Goal: Task Accomplishment & Management: Manage account settings

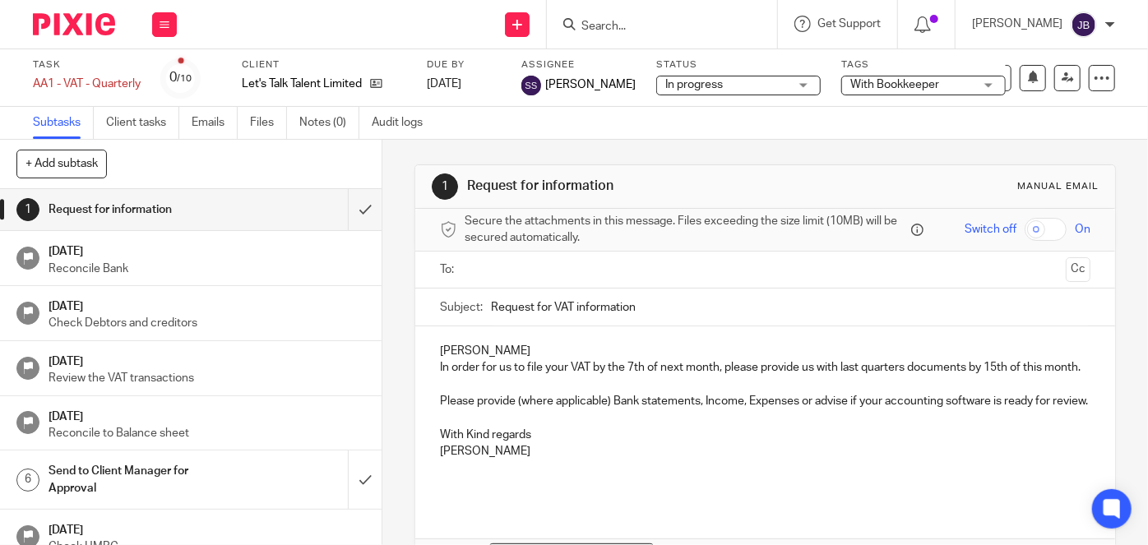
click at [675, 26] on input "Search" at bounding box center [654, 27] width 148 height 15
click at [639, 38] on div at bounding box center [662, 24] width 230 height 48
click at [672, 30] on input "Search" at bounding box center [654, 27] width 148 height 15
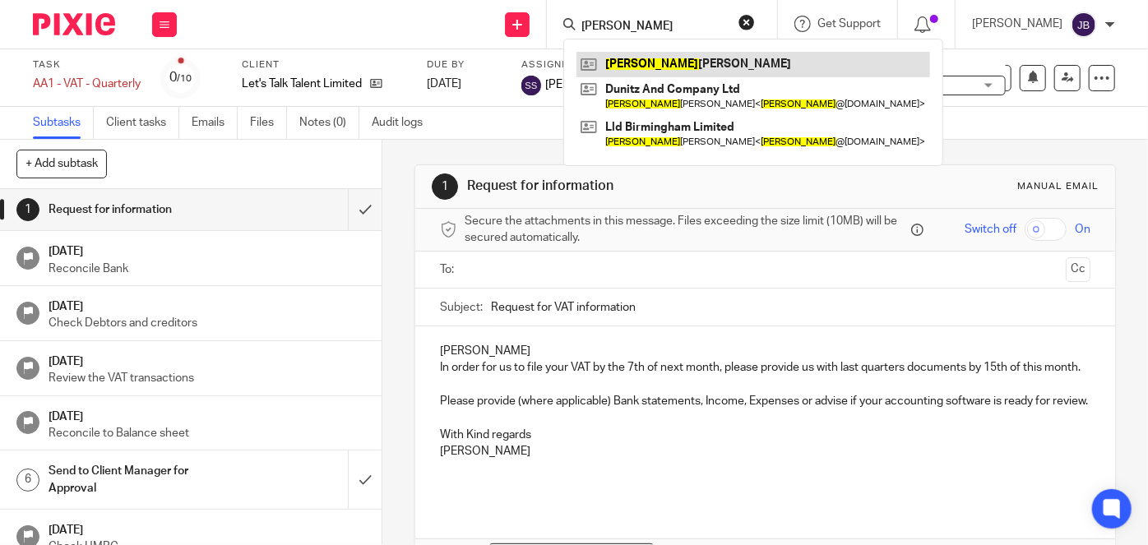
type input "james"
click at [675, 67] on link at bounding box center [752, 64] width 353 height 25
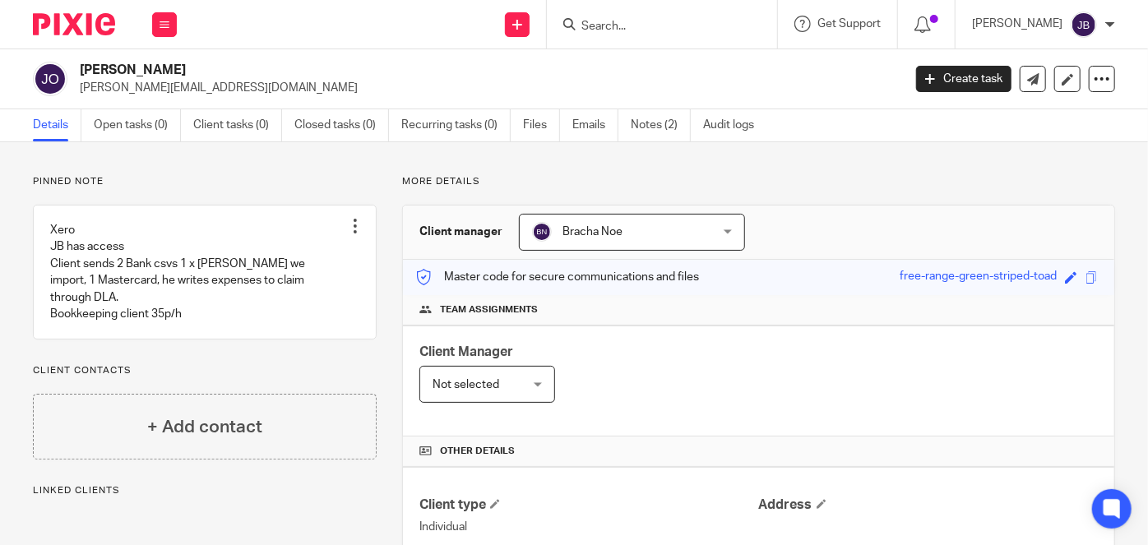
click at [648, 130] on link "Notes (2)" at bounding box center [660, 125] width 60 height 32
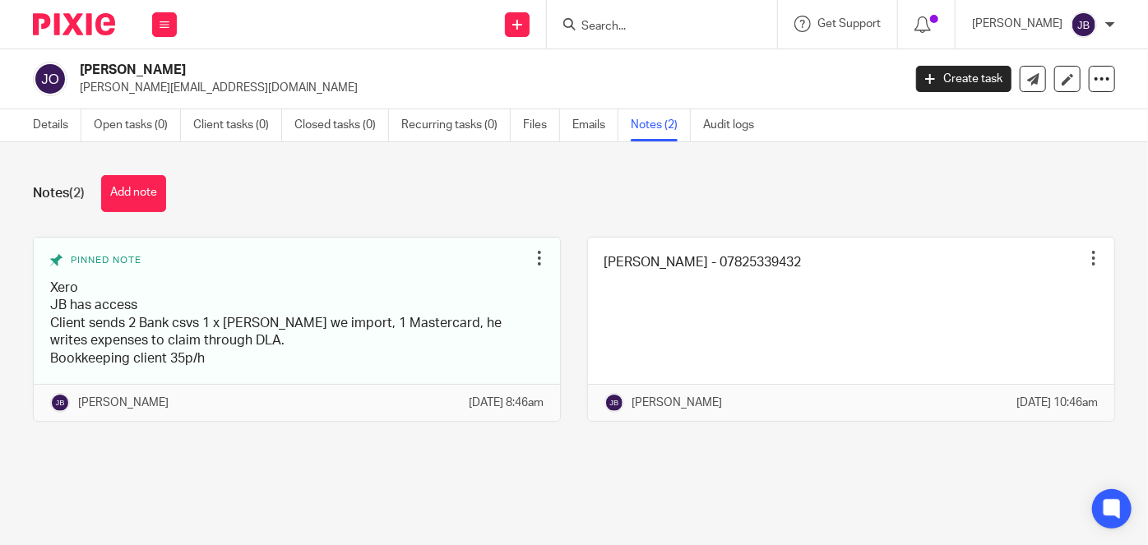
click at [661, 130] on link "Notes (2)" at bounding box center [660, 125] width 60 height 32
click at [449, 122] on link "Recurring tasks (0)" at bounding box center [455, 125] width 109 height 32
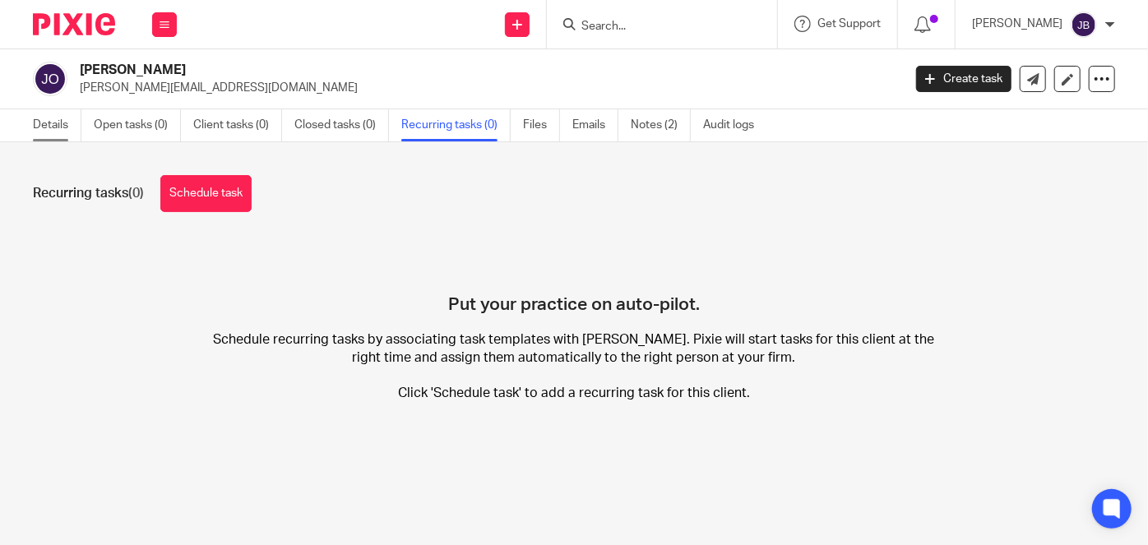
click at [57, 123] on link "Details" at bounding box center [57, 125] width 48 height 32
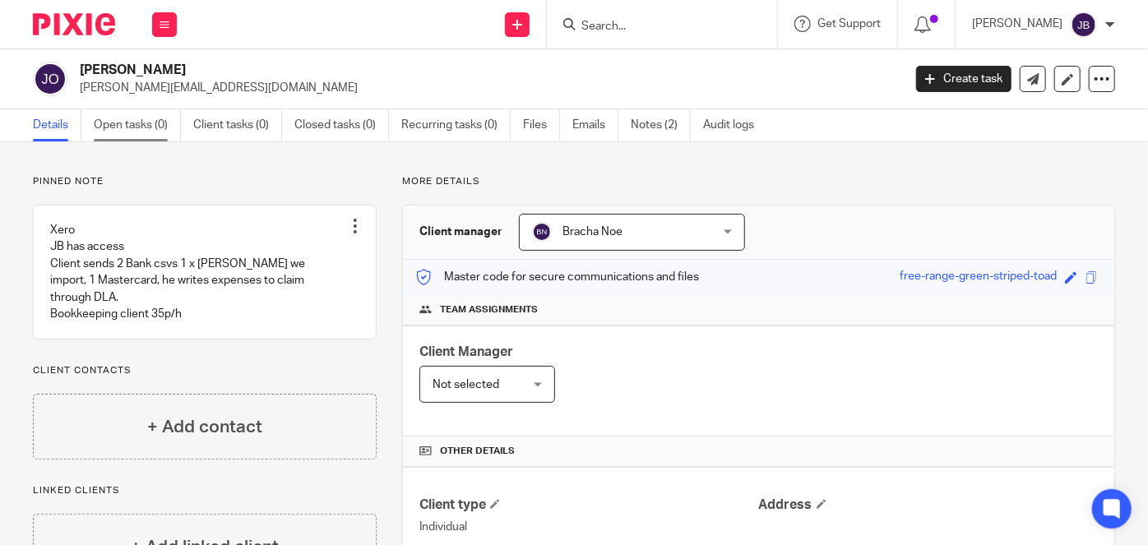
click at [124, 131] on link "Open tasks (0)" at bounding box center [137, 125] width 87 height 32
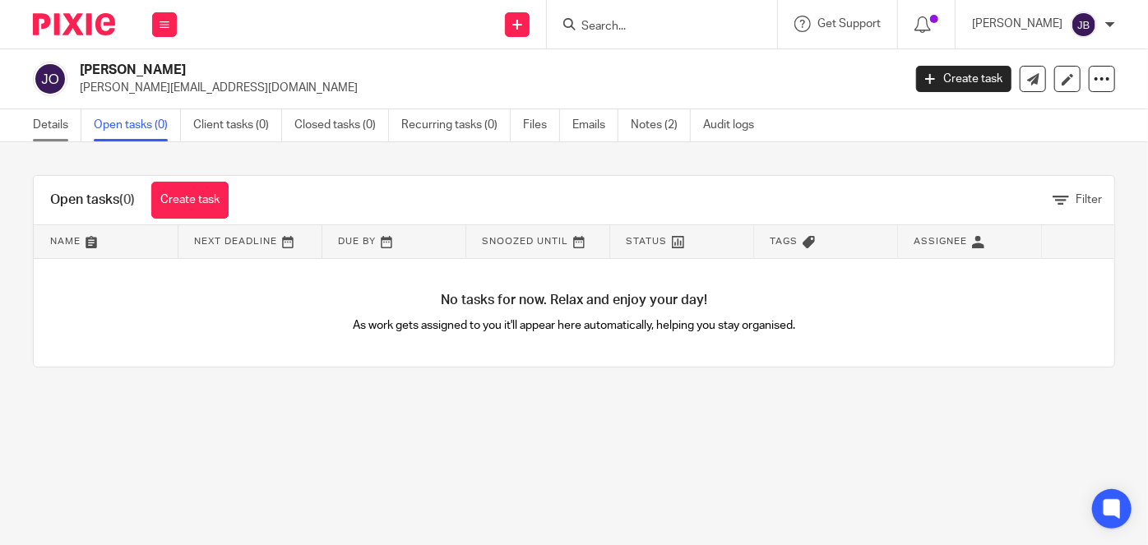
click at [43, 126] on link "Details" at bounding box center [57, 125] width 48 height 32
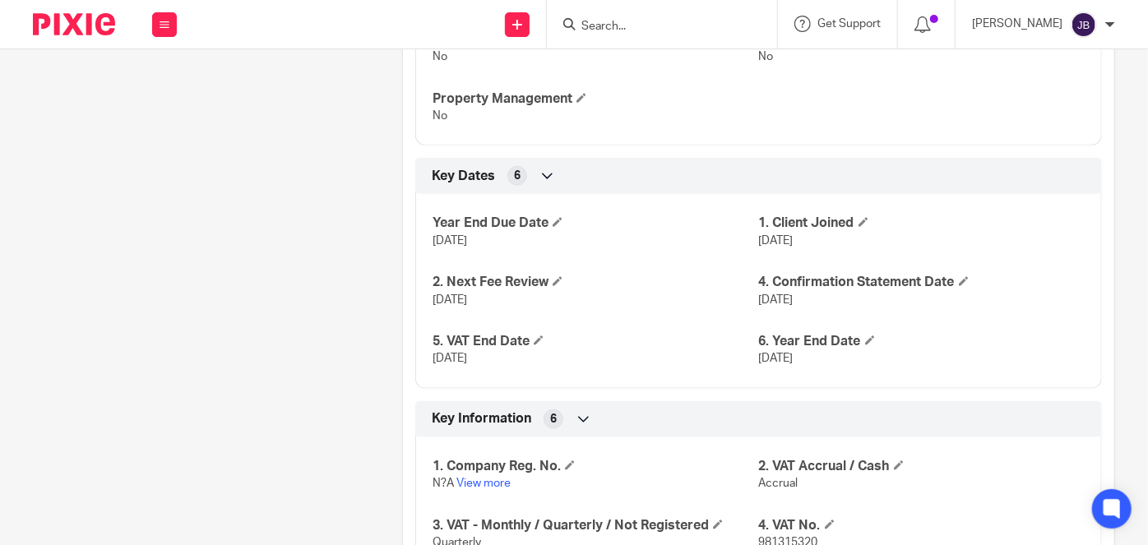
scroll to position [896, 0]
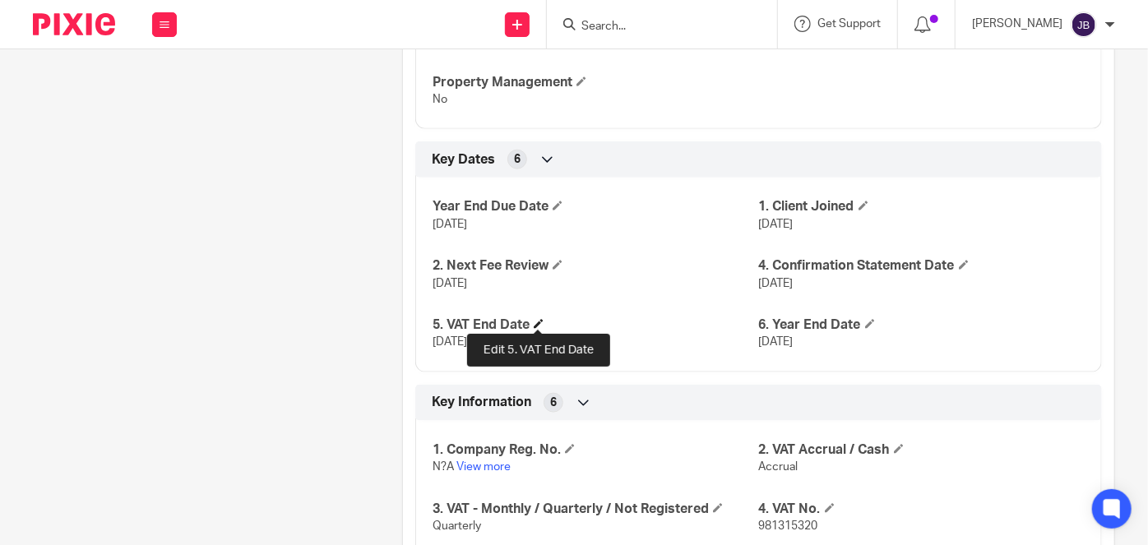
click at [537, 319] on span at bounding box center [538, 324] width 10 height 10
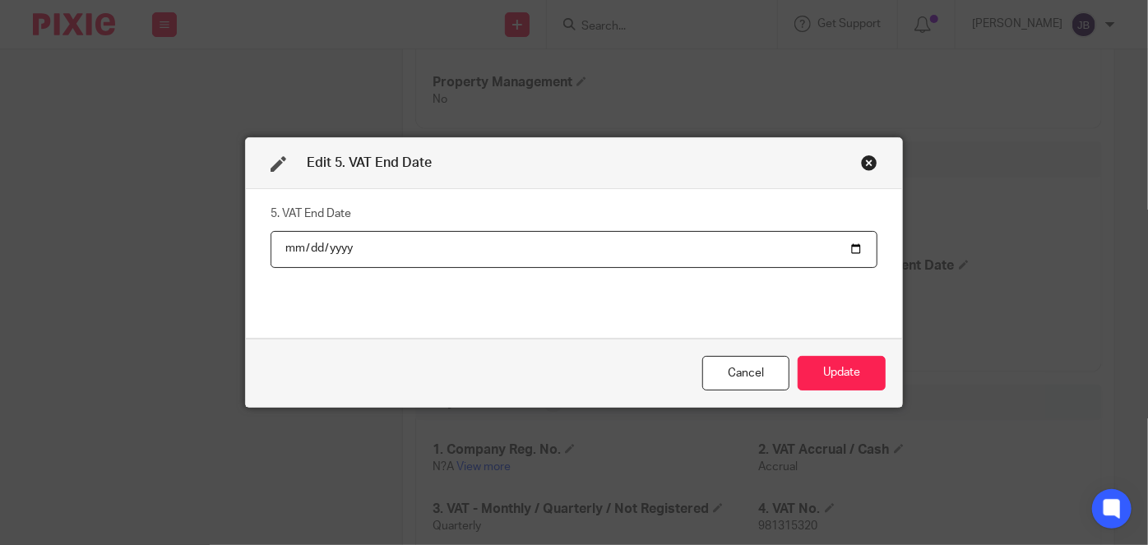
drag, startPoint x: 381, startPoint y: 246, endPoint x: 265, endPoint y: 243, distance: 116.8
click at [270, 243] on input "2025-04-05" at bounding box center [573, 249] width 607 height 37
click at [377, 247] on input "2025-04-05" at bounding box center [573, 249] width 607 height 37
click at [376, 247] on input "2025-04-05" at bounding box center [573, 249] width 607 height 37
click at [847, 250] on input "2025-04-05" at bounding box center [573, 249] width 607 height 37
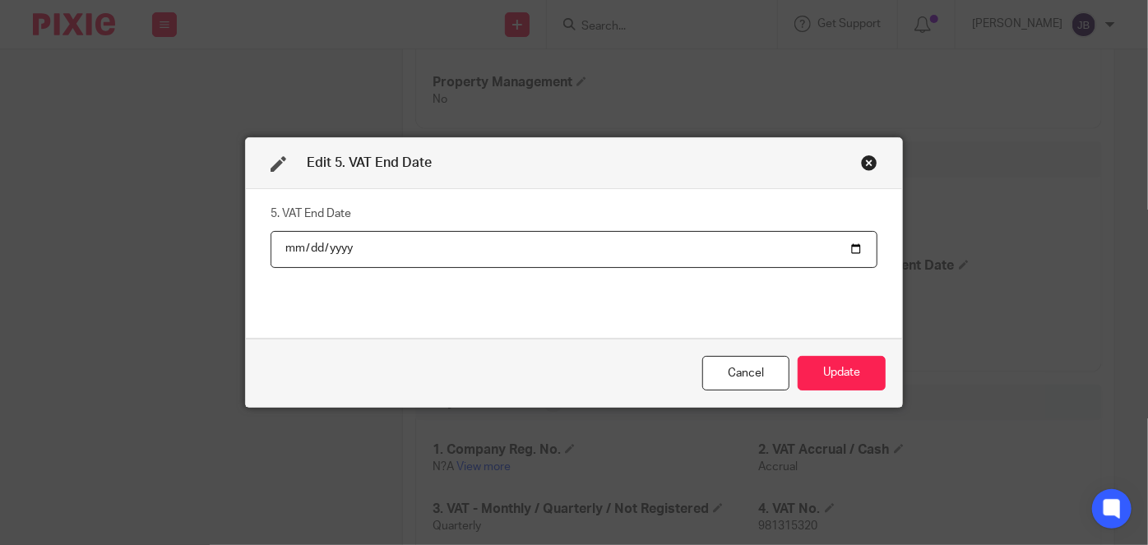
type input "2025-05-31"
click at [851, 356] on button "Update" at bounding box center [841, 373] width 88 height 35
click at [847, 372] on button "Update" at bounding box center [841, 373] width 88 height 35
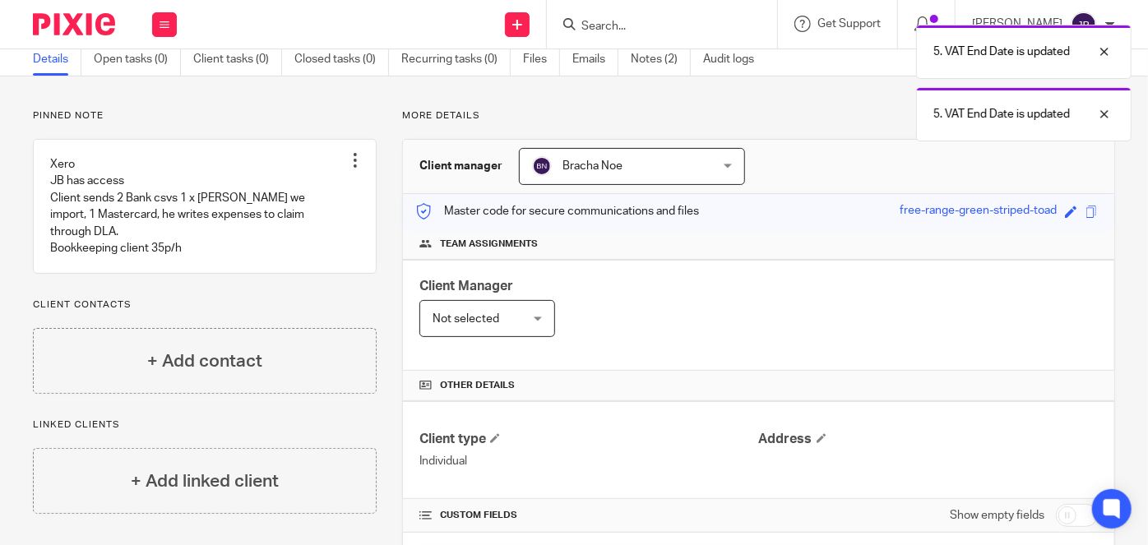
scroll to position [0, 0]
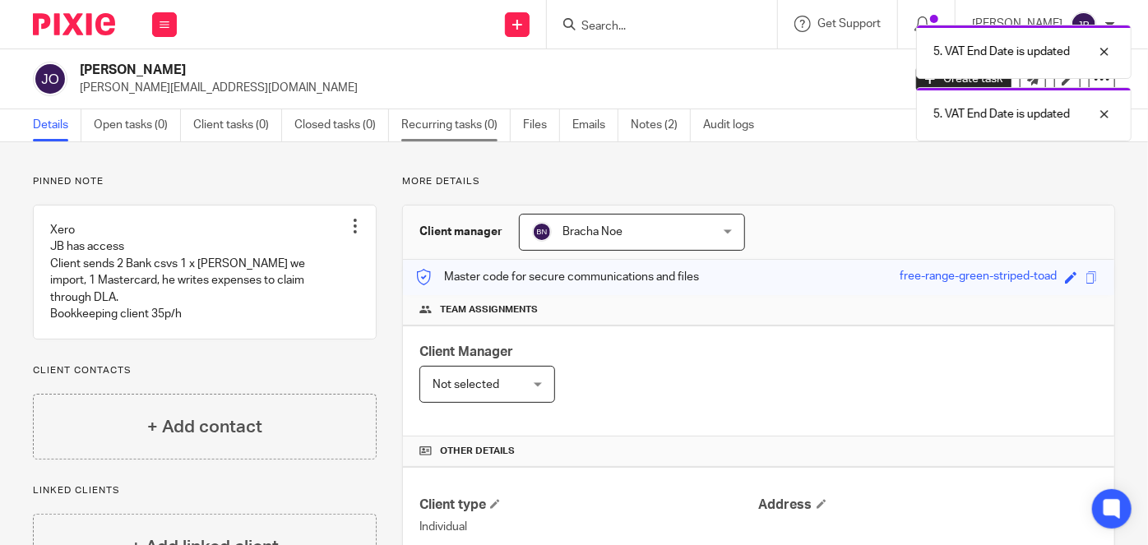
click at [415, 127] on link "Recurring tasks (0)" at bounding box center [455, 125] width 109 height 32
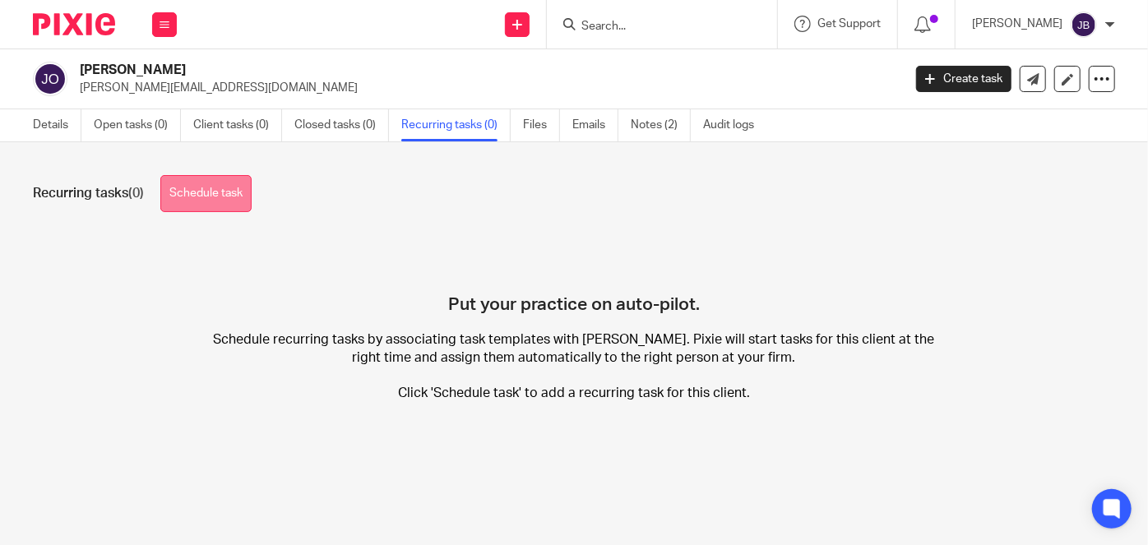
click at [225, 197] on link "Schedule task" at bounding box center [205, 193] width 91 height 37
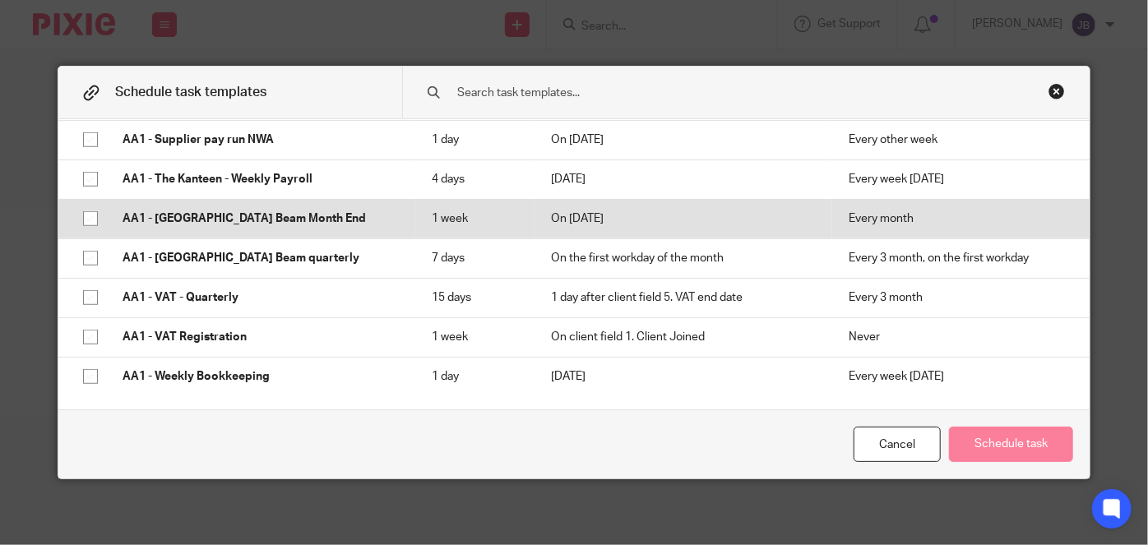
scroll to position [822, 0]
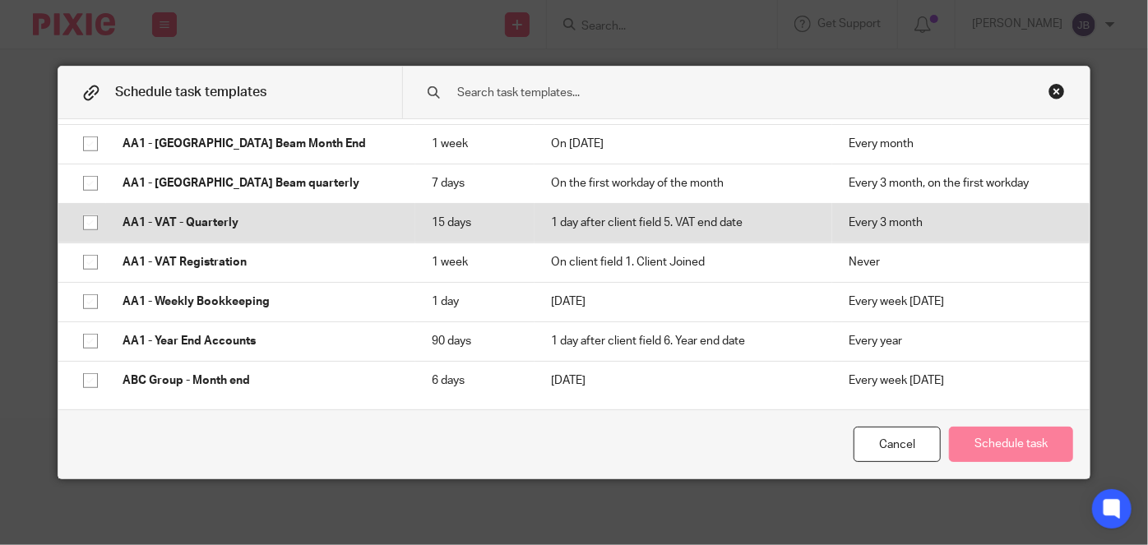
click at [208, 229] on p "AA1 - VAT - Quarterly" at bounding box center [260, 223] width 276 height 16
checkbox input "true"
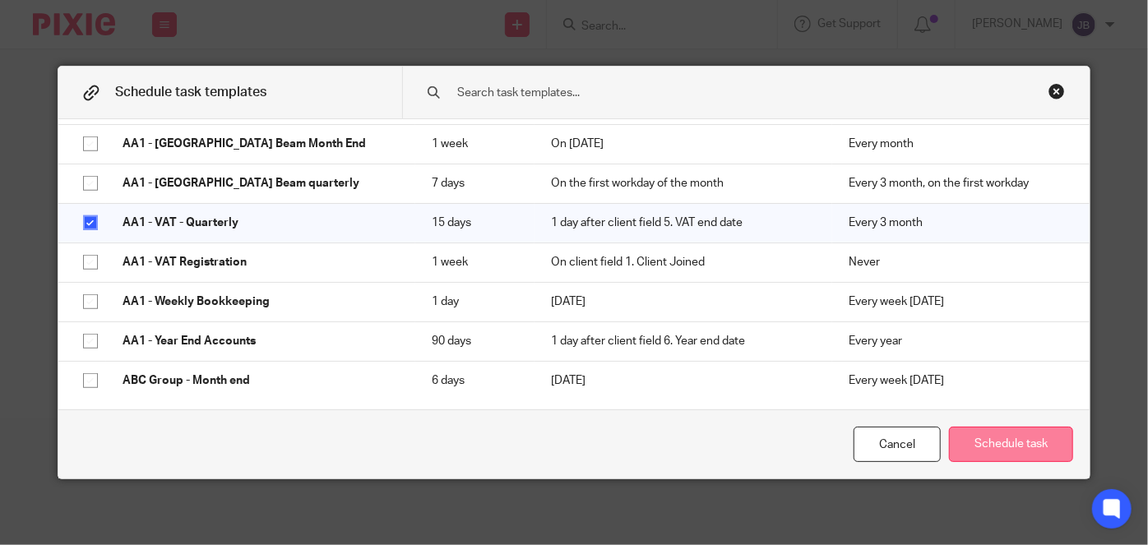
click at [969, 447] on button "Schedule task" at bounding box center [1011, 444] width 124 height 35
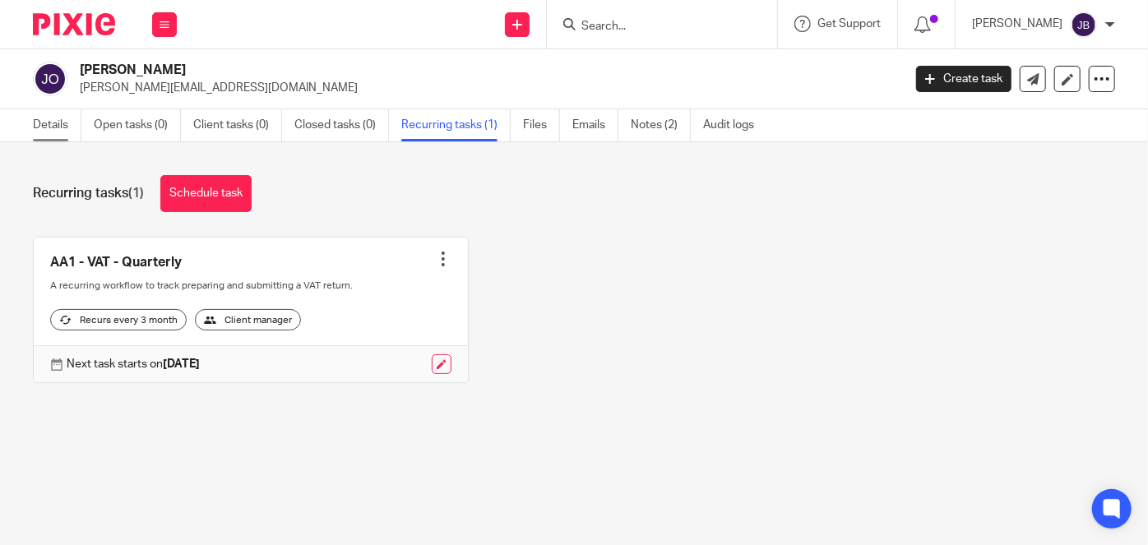
click at [54, 127] on link "Details" at bounding box center [57, 125] width 48 height 32
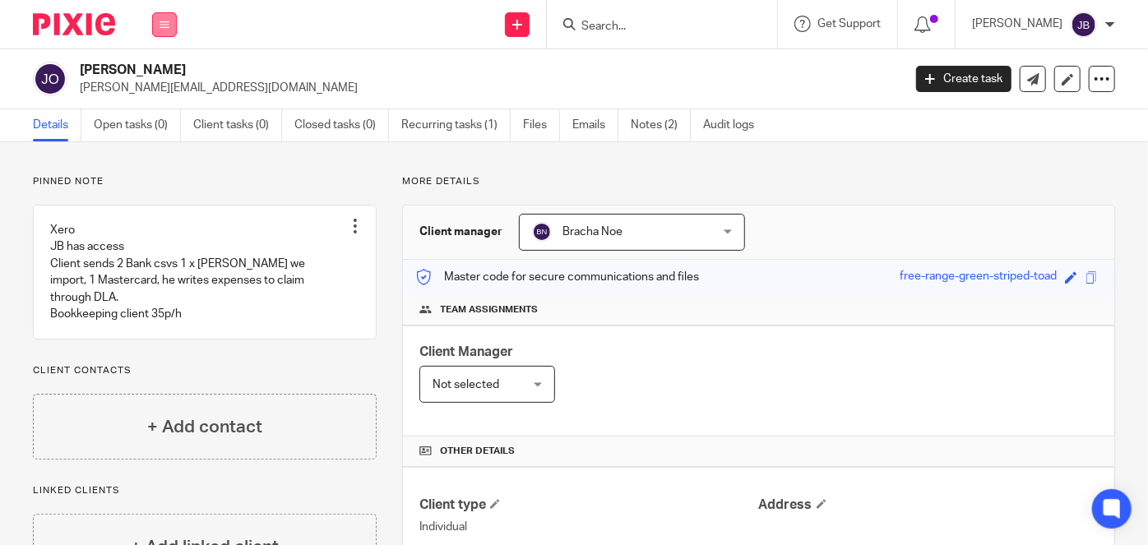
click at [171, 27] on button at bounding box center [164, 24] width 25 height 25
click at [658, 16] on form at bounding box center [667, 24] width 175 height 21
click at [662, 26] on input "Search" at bounding box center [654, 27] width 148 height 15
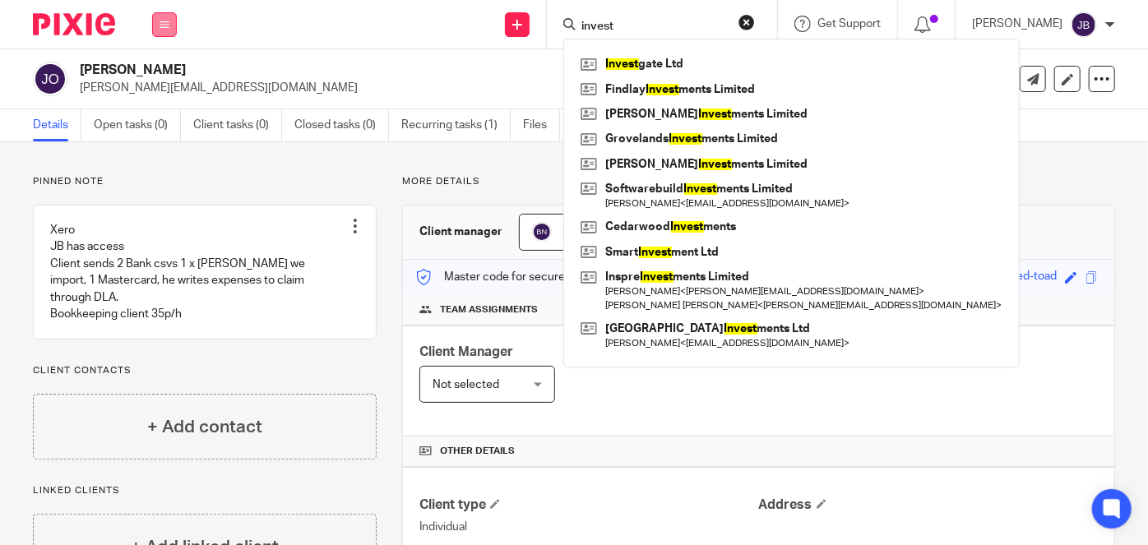
type input "invest"
click at [175, 29] on button at bounding box center [164, 24] width 25 height 25
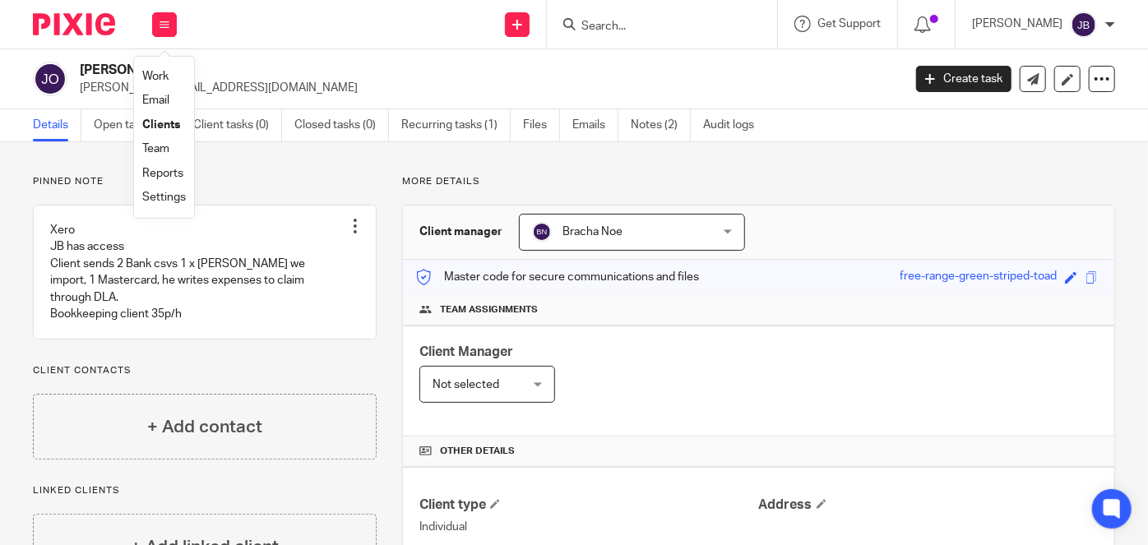
click at [155, 128] on link "Clients" at bounding box center [161, 125] width 38 height 12
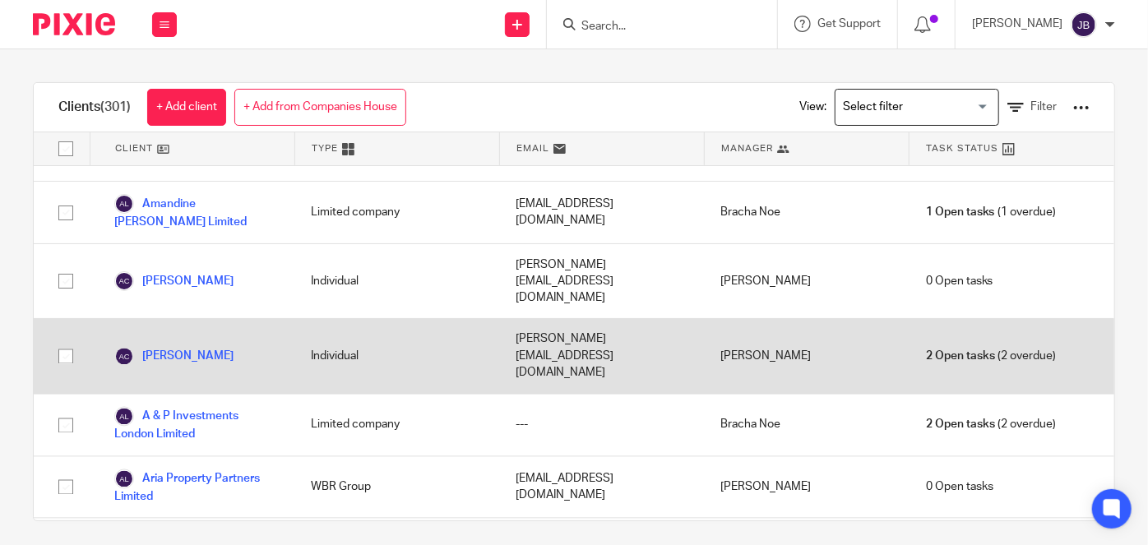
scroll to position [1644, 0]
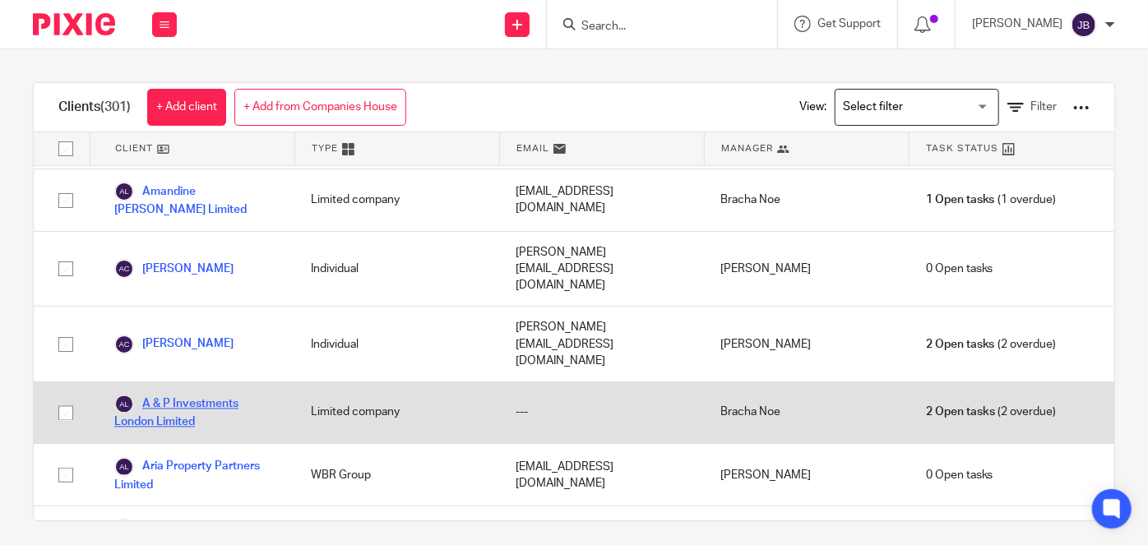
click at [223, 395] on link "A & P Investments London Limited" at bounding box center [196, 413] width 164 height 36
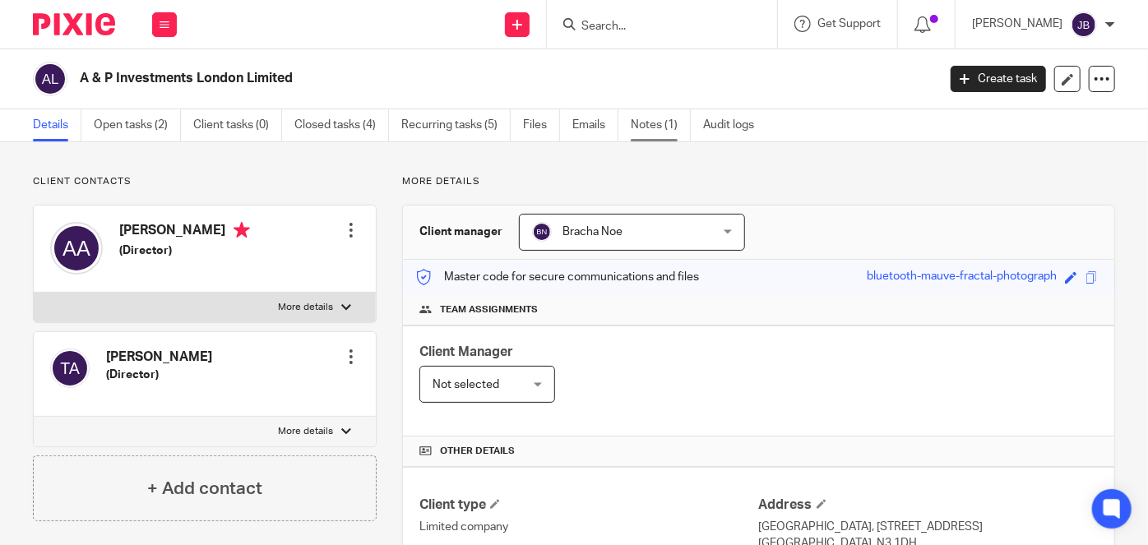
click at [658, 130] on link "Notes (1)" at bounding box center [660, 125] width 60 height 32
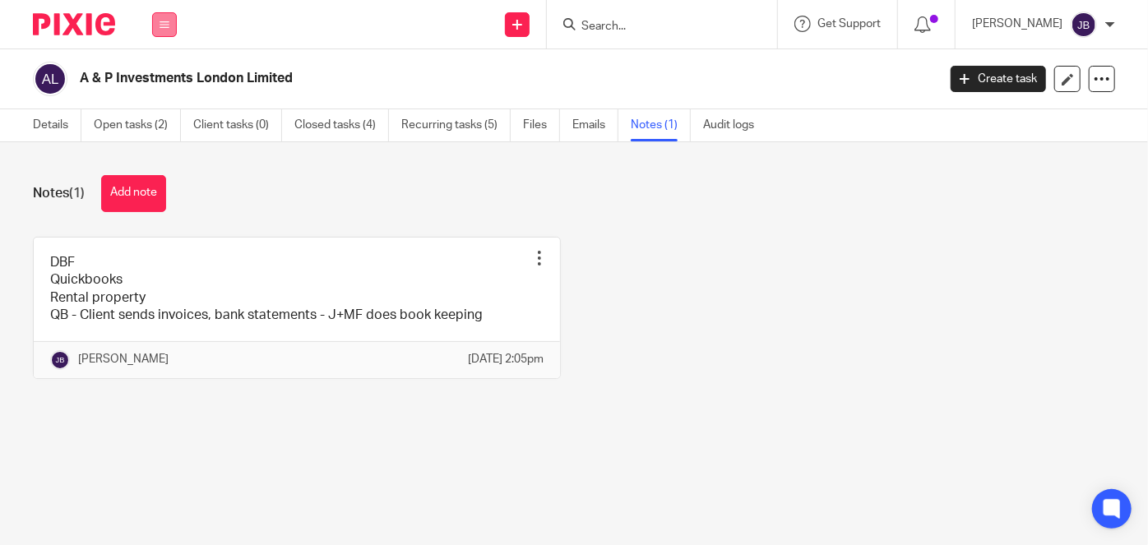
click at [171, 23] on button at bounding box center [164, 24] width 25 height 25
click at [163, 71] on link "Work" at bounding box center [155, 77] width 26 height 12
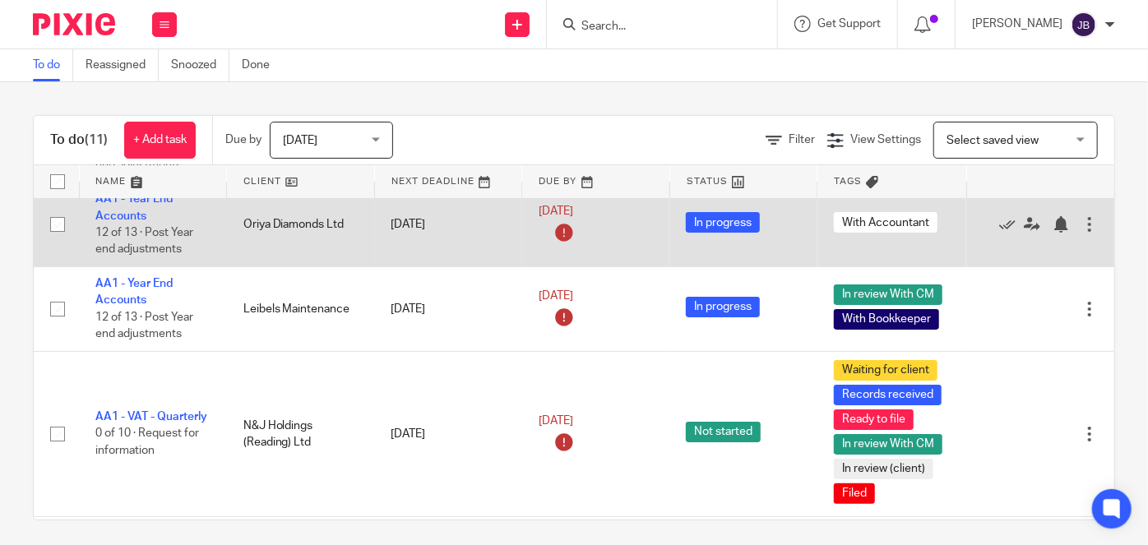
scroll to position [74, 0]
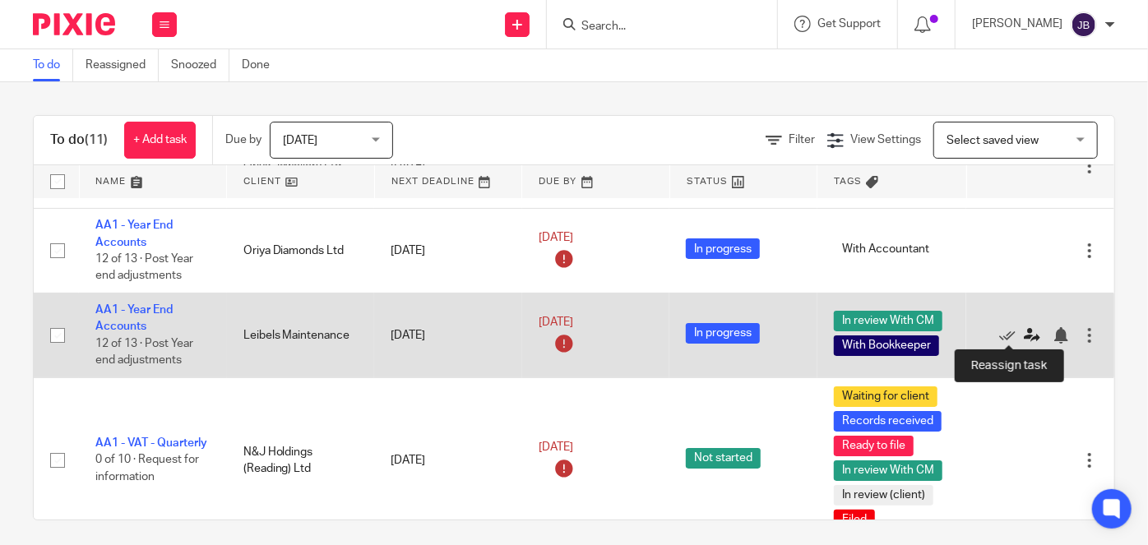
click at [1023, 338] on icon at bounding box center [1031, 335] width 16 height 16
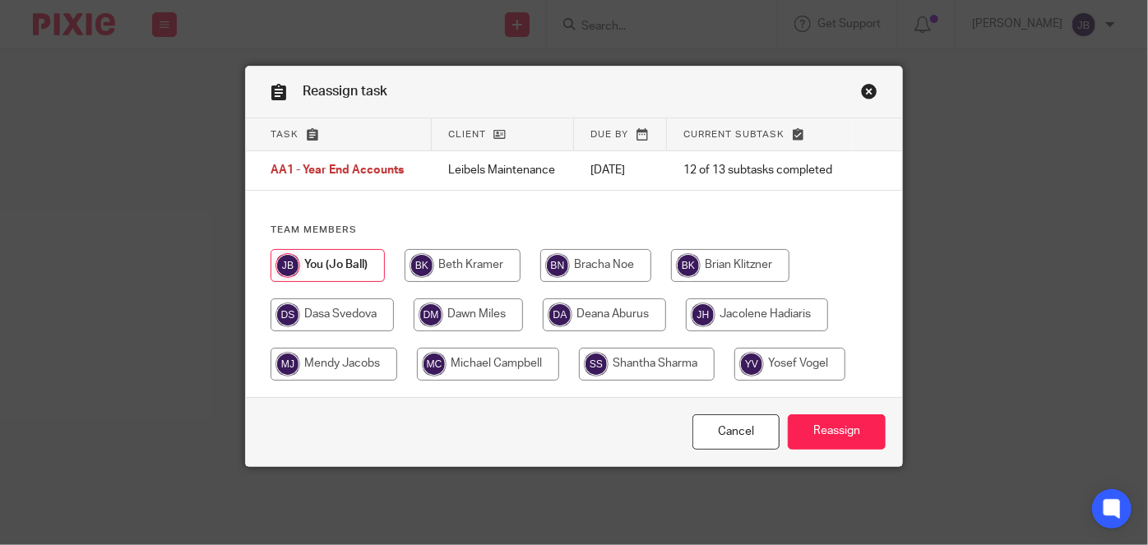
click at [357, 362] on input "radio" at bounding box center [333, 364] width 127 height 33
radio input "true"
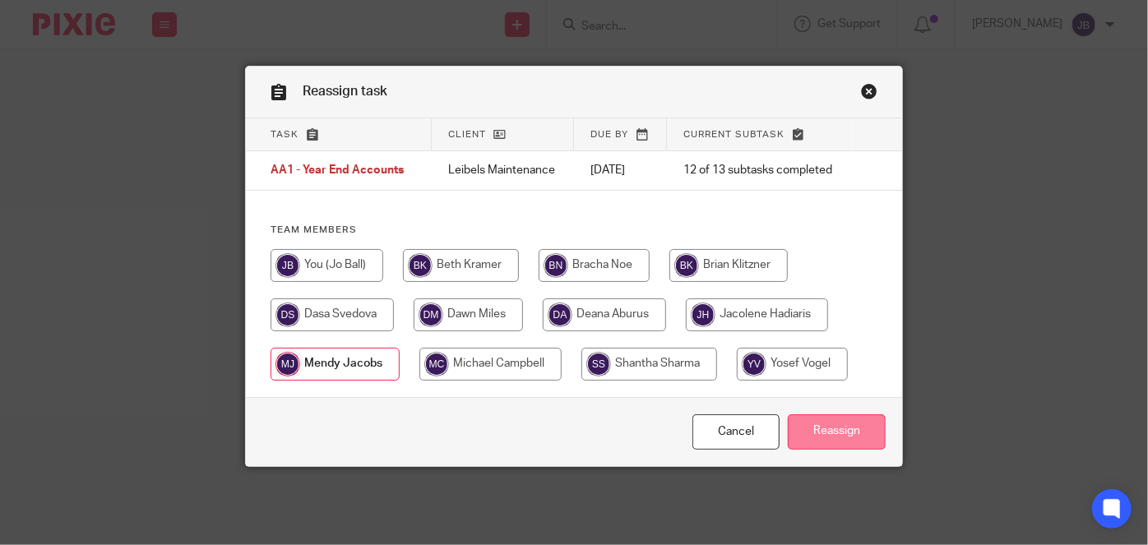
click at [849, 427] on input "Reassign" at bounding box center [836, 431] width 98 height 35
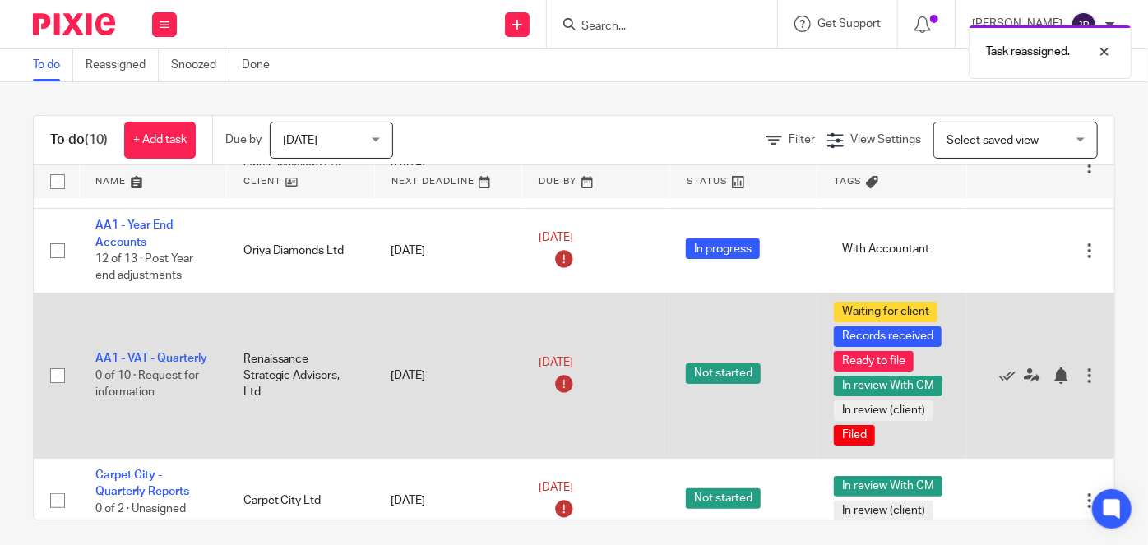
scroll to position [149, 0]
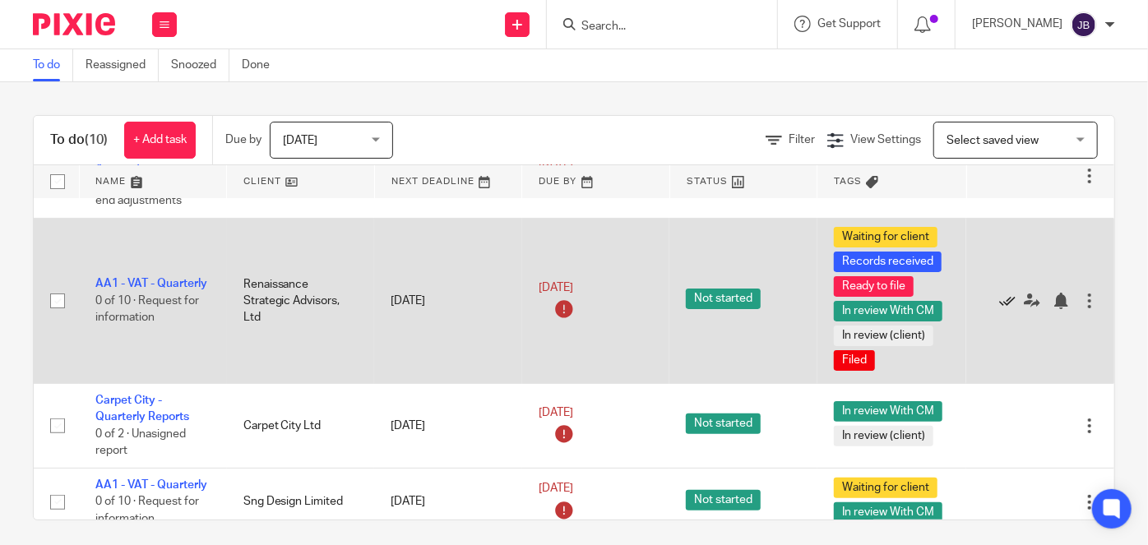
click at [999, 298] on icon at bounding box center [1007, 301] width 16 height 16
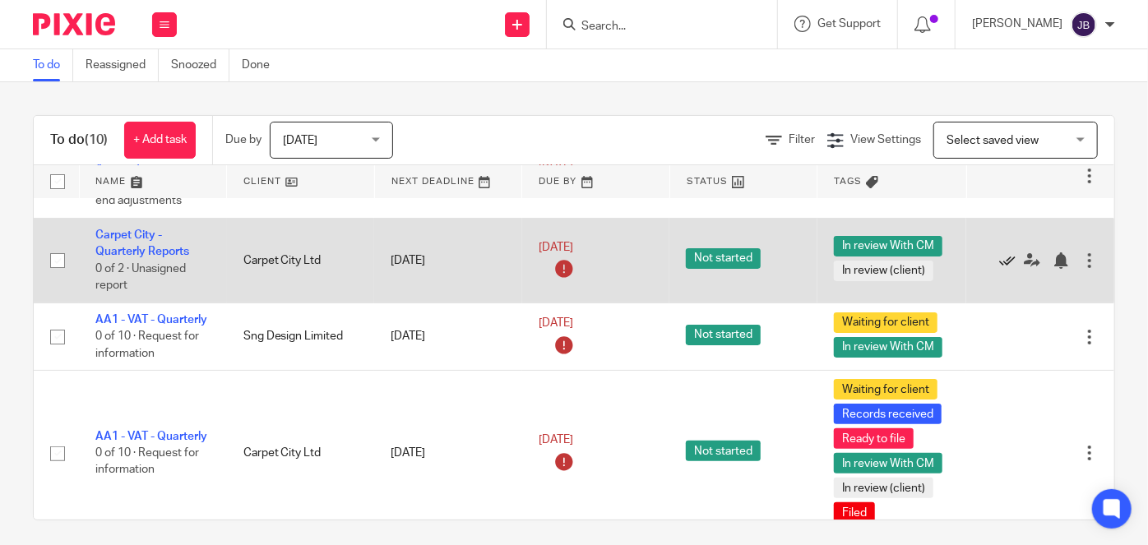
click at [999, 257] on icon at bounding box center [1007, 260] width 16 height 16
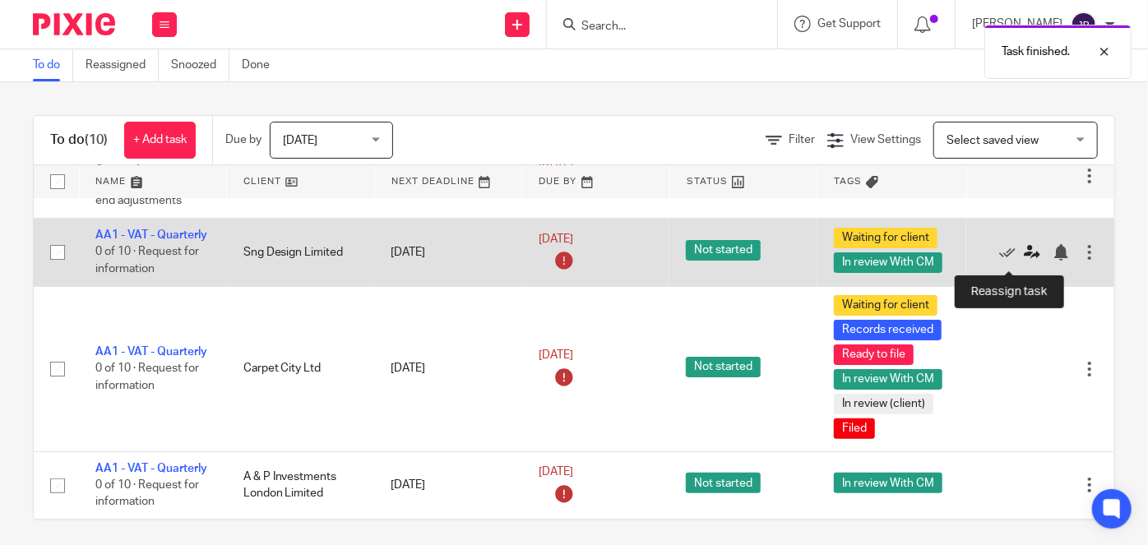
click at [1023, 260] on icon at bounding box center [1031, 252] width 16 height 16
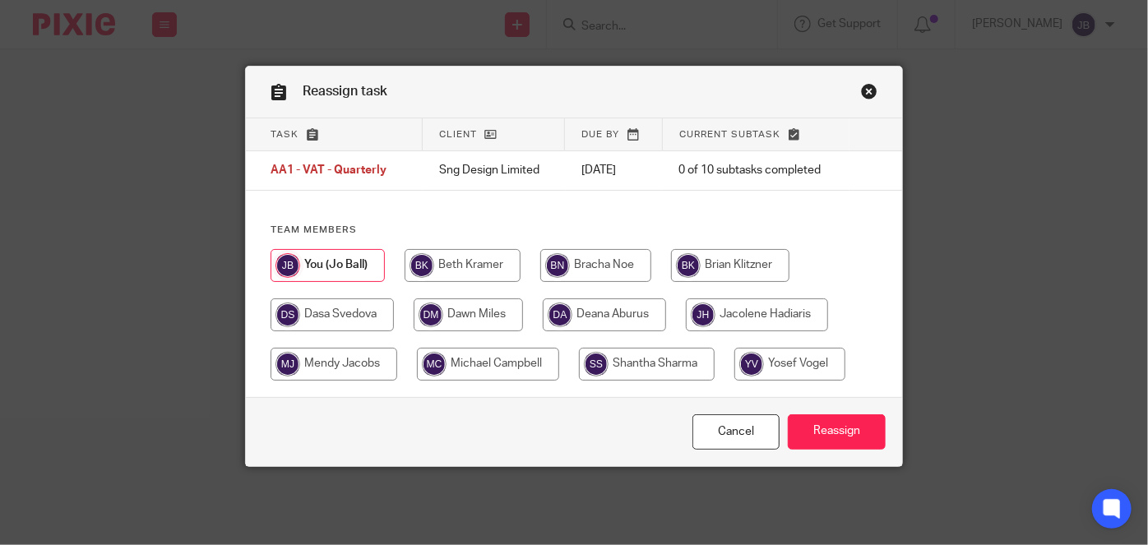
click at [621, 364] on input "radio" at bounding box center [647, 364] width 136 height 33
radio input "true"
drag, startPoint x: 645, startPoint y: 347, endPoint x: 649, endPoint y: 358, distance: 11.4
click at [646, 347] on div at bounding box center [573, 323] width 607 height 148
click at [653, 363] on input "radio" at bounding box center [648, 364] width 139 height 33
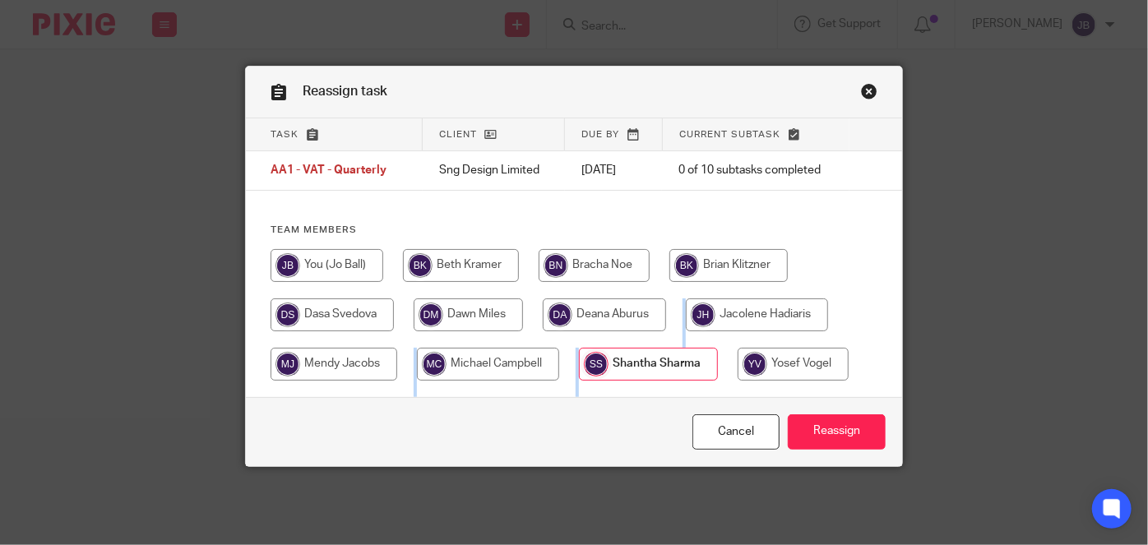
click at [671, 370] on input "radio" at bounding box center [648, 364] width 139 height 33
click at [824, 447] on input "Reassign" at bounding box center [836, 431] width 98 height 35
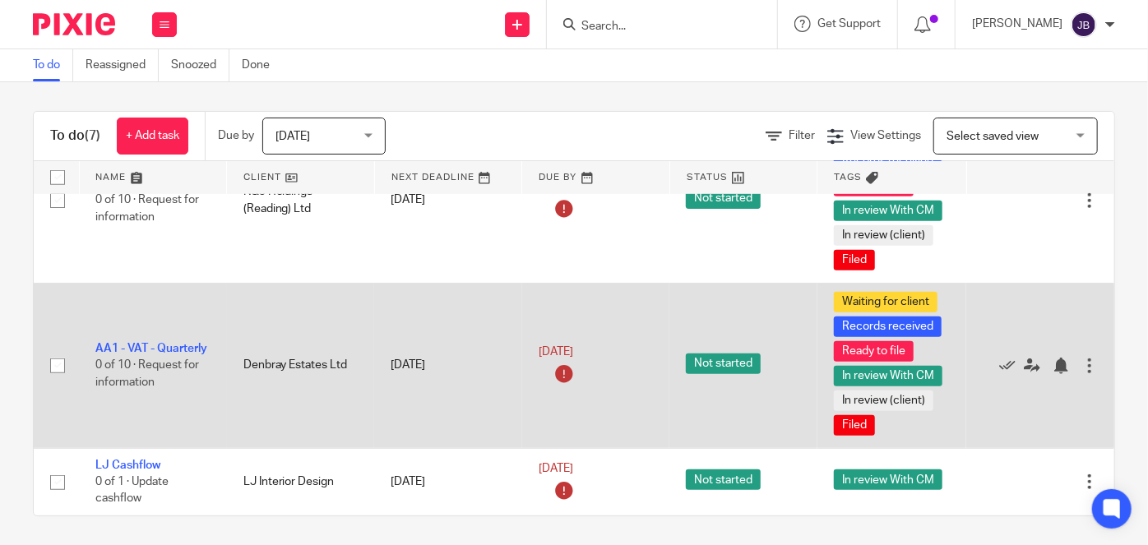
scroll to position [7, 0]
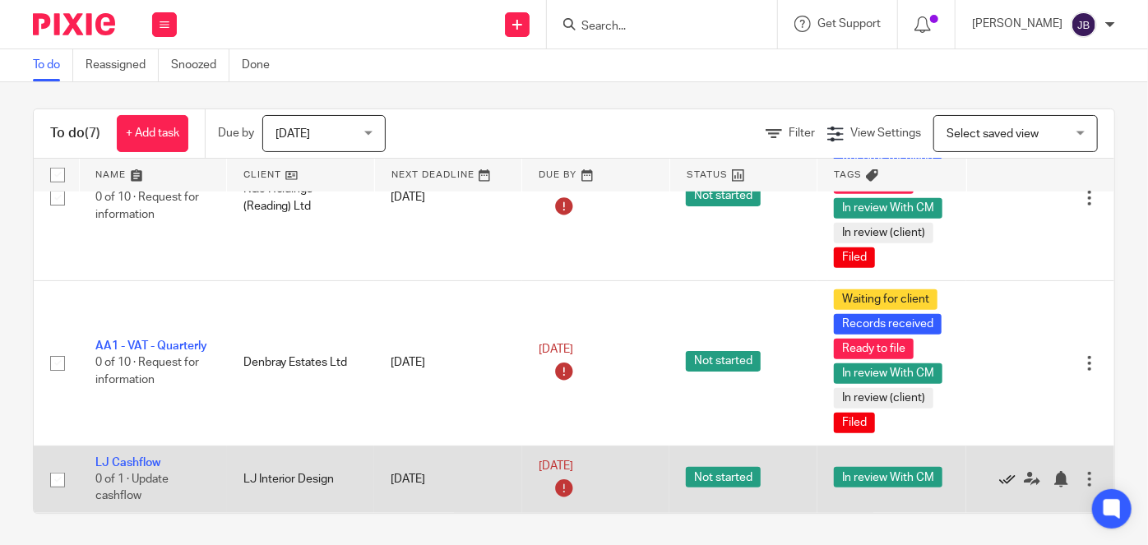
click at [999, 472] on icon at bounding box center [1007, 479] width 16 height 16
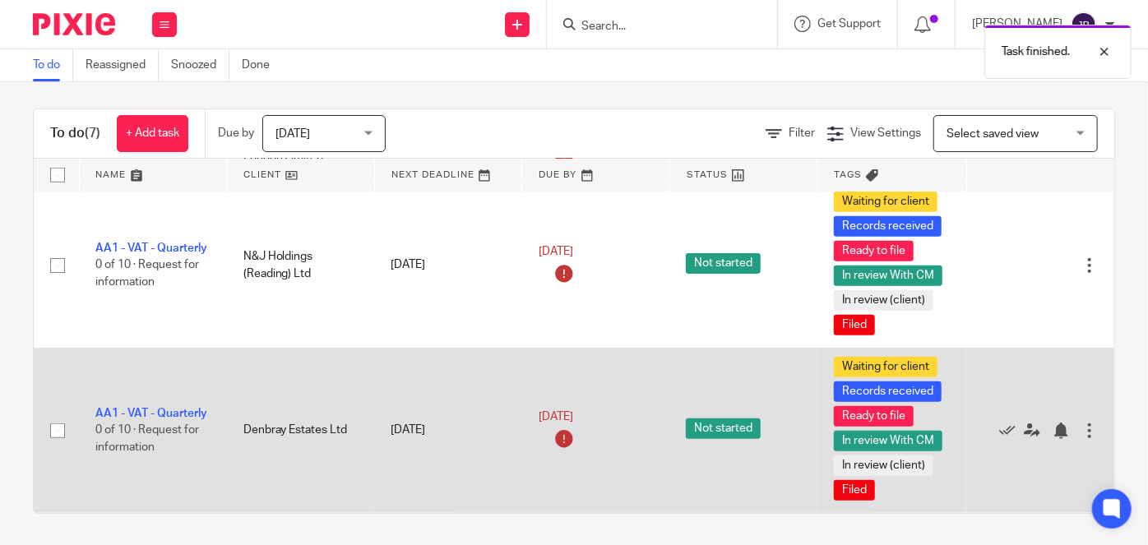
scroll to position [436, 0]
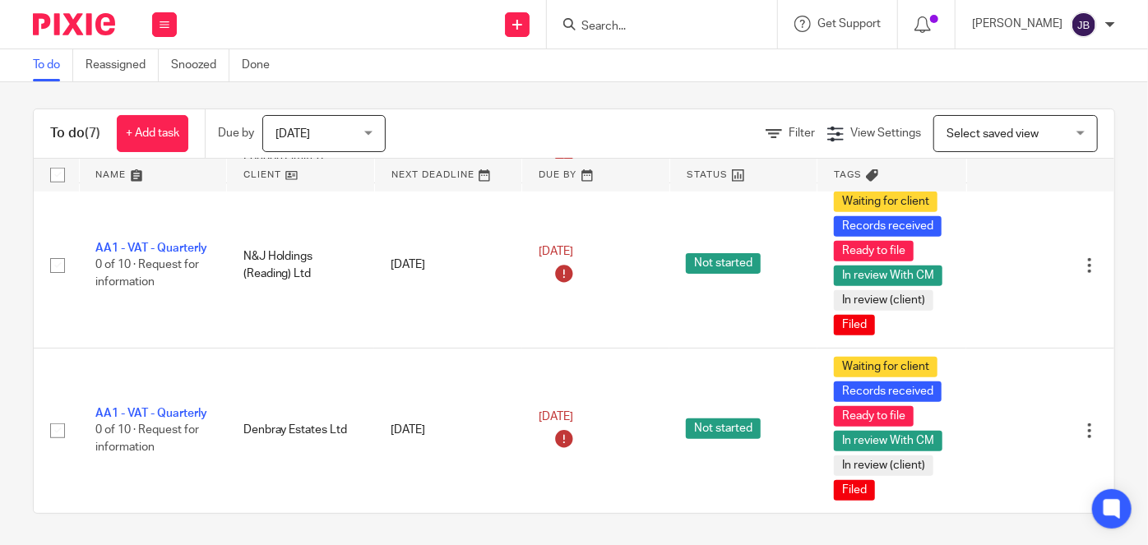
click at [690, 36] on div at bounding box center [662, 24] width 230 height 48
click at [663, 30] on input "Search" at bounding box center [654, 27] width 148 height 15
type input "goldacre"
click button "submit" at bounding box center [0, 0] width 0 height 0
click at [718, 63] on link at bounding box center [678, 64] width 204 height 25
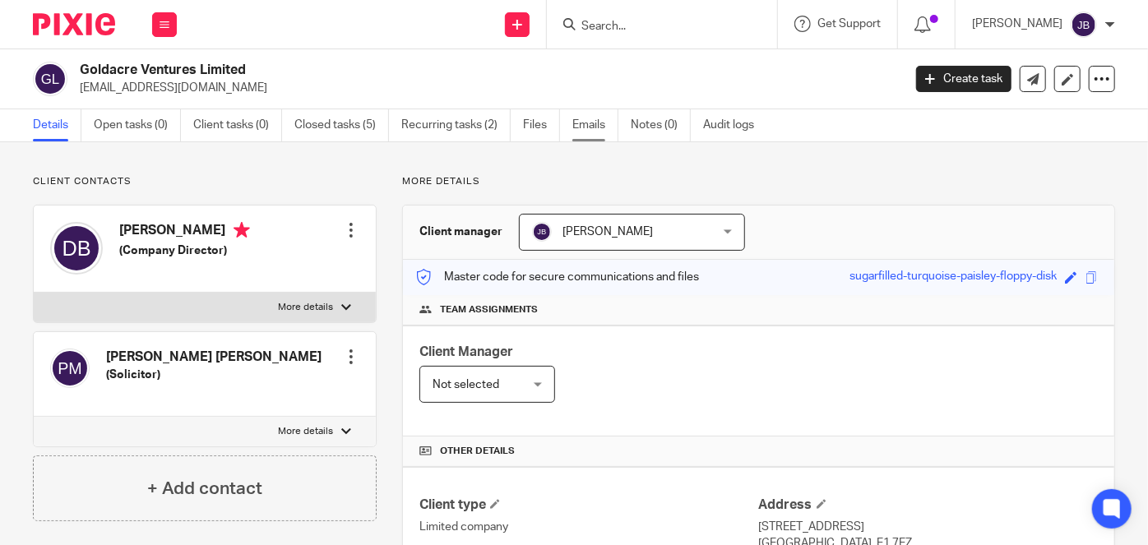
click at [587, 123] on link "Emails" at bounding box center [595, 125] width 46 height 32
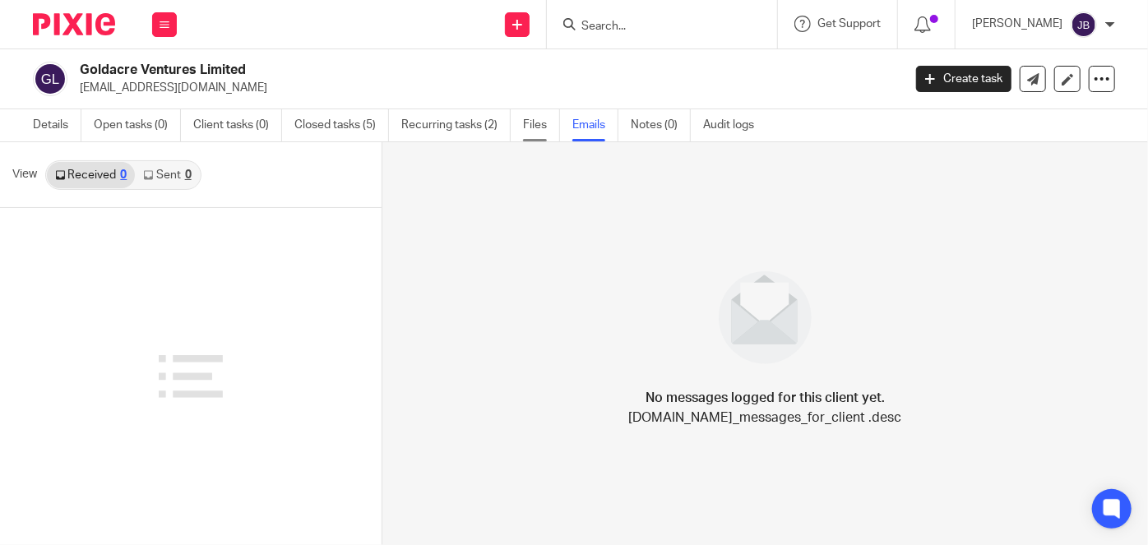
click at [547, 132] on link "Files" at bounding box center [541, 125] width 37 height 32
click at [534, 119] on link "Files" at bounding box center [541, 125] width 37 height 32
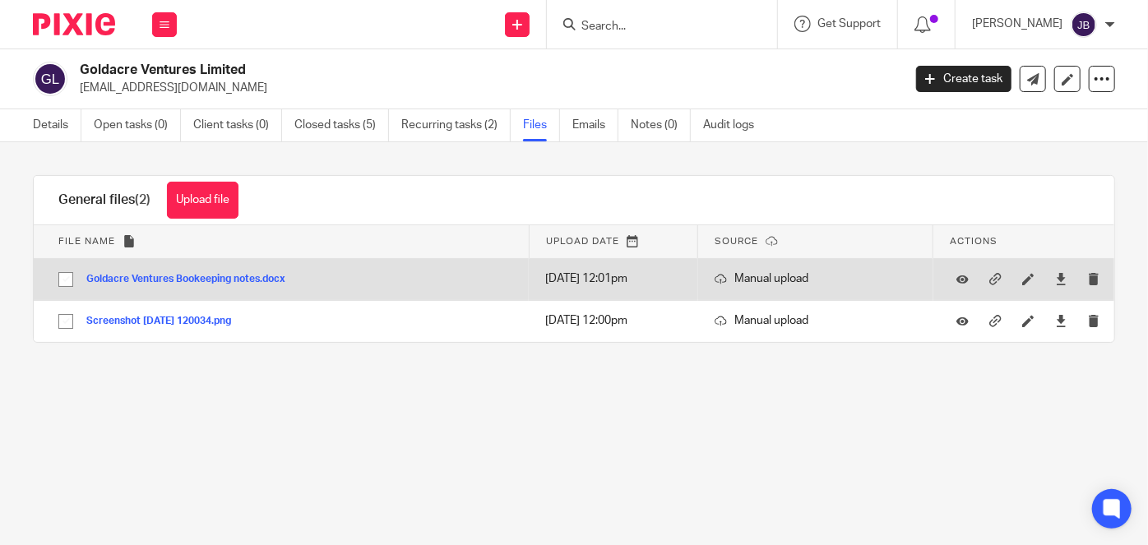
click at [208, 275] on button "Goldacre Ventures Bookeeping notes.docx" at bounding box center [191, 280] width 211 height 12
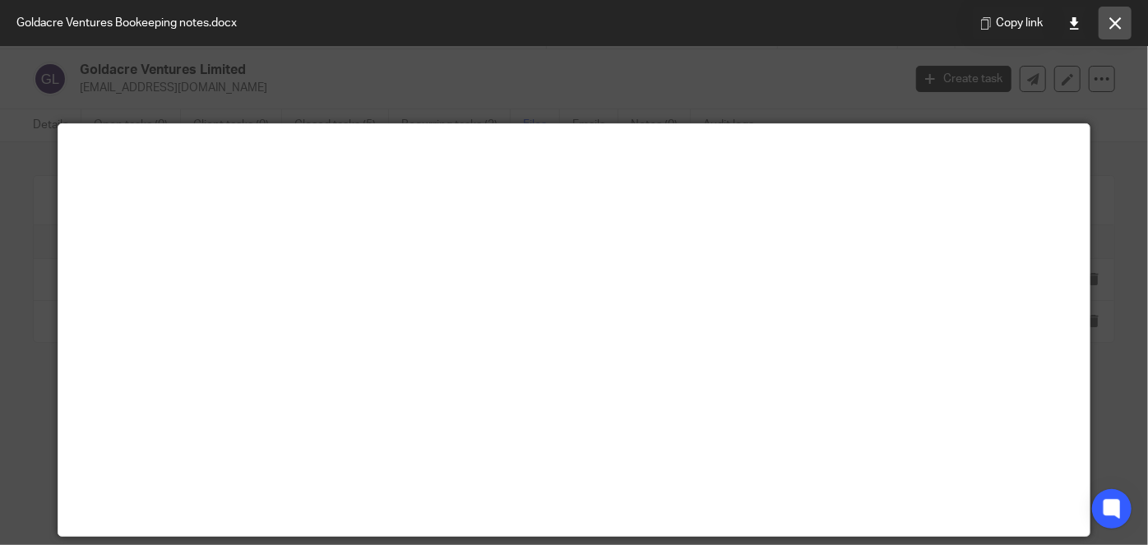
click at [1111, 16] on button at bounding box center [1114, 23] width 33 height 33
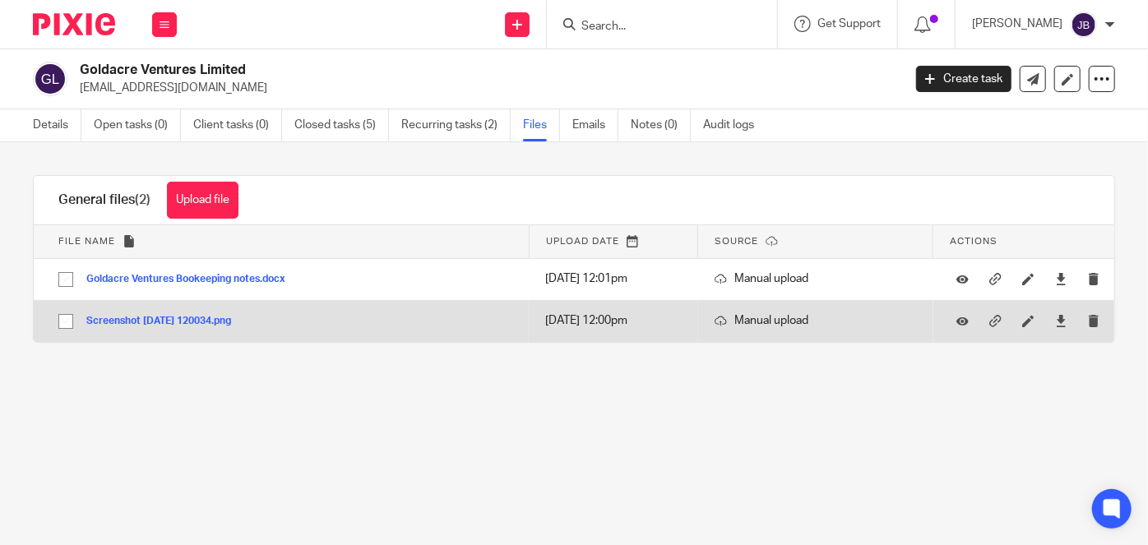
click at [224, 318] on button "Screenshot 2025-09-10 120034.png" at bounding box center [164, 322] width 157 height 12
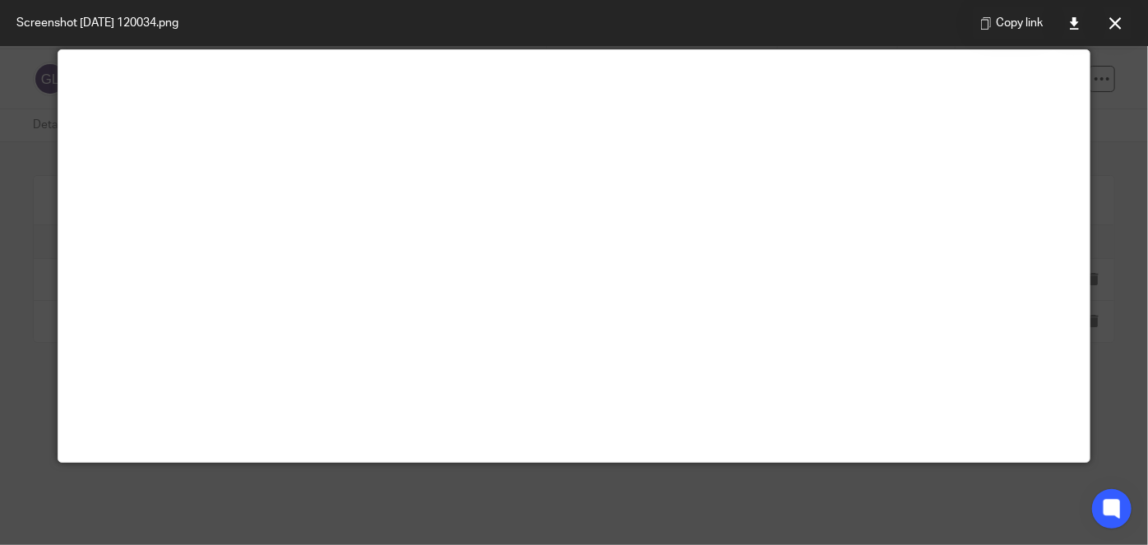
scroll to position [149, 0]
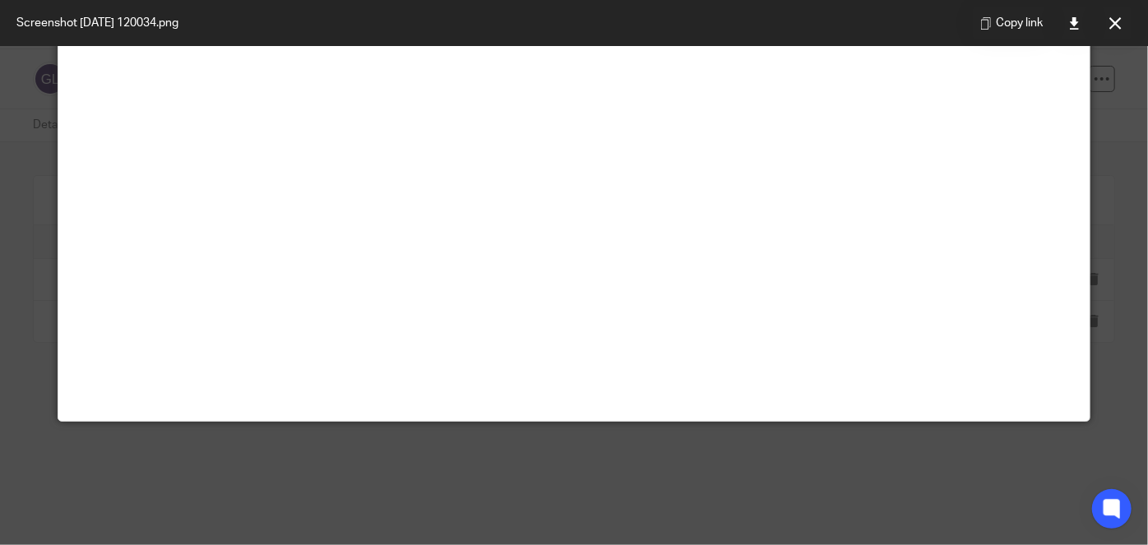
click at [1111, 24] on icon at bounding box center [1115, 23] width 12 height 12
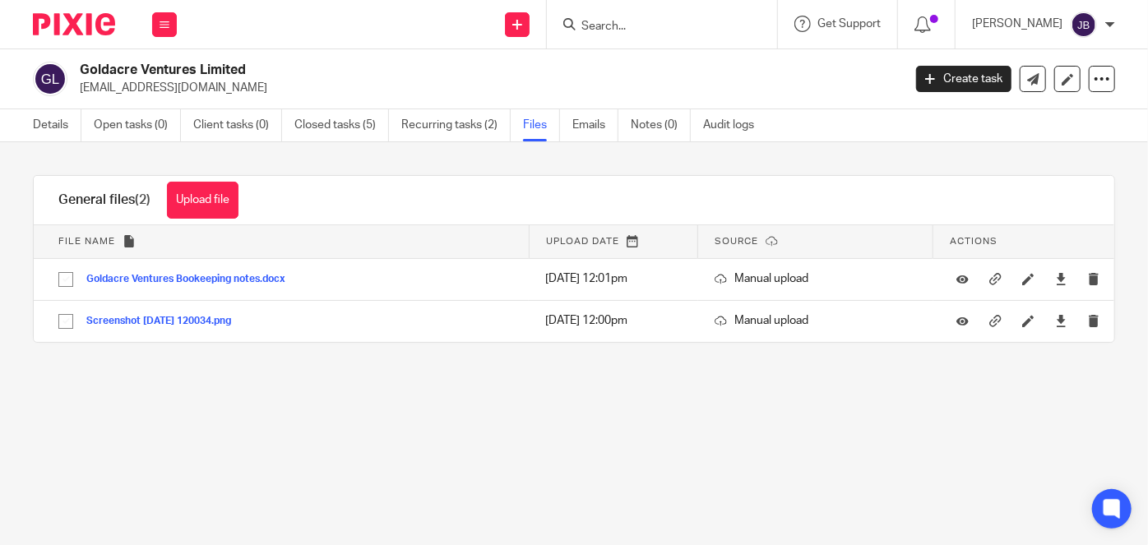
click at [723, 31] on input "Search" at bounding box center [654, 27] width 148 height 15
type input "lmn"
click button "submit" at bounding box center [0, 0] width 0 height 0
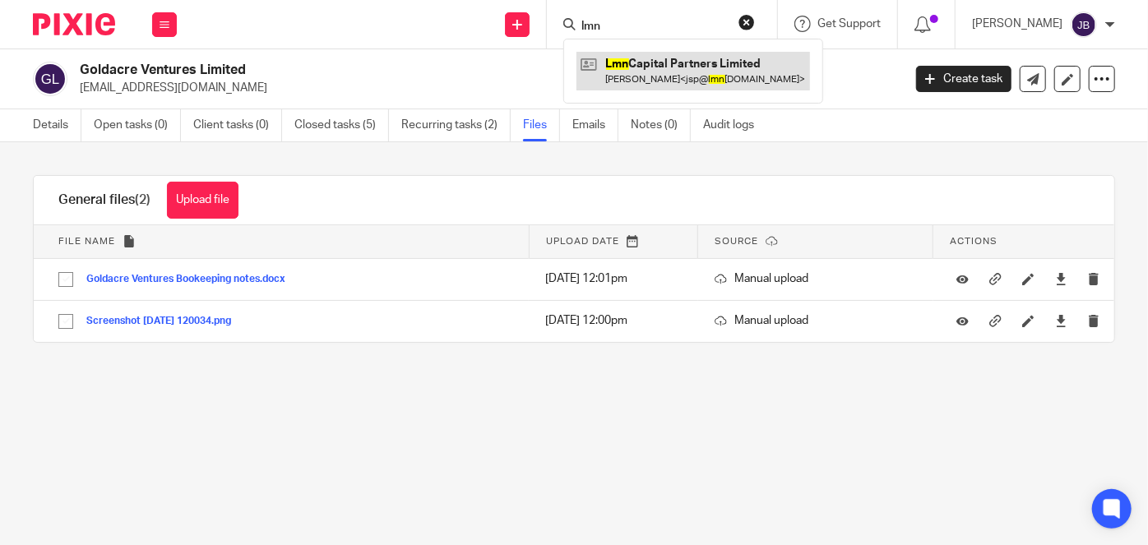
click at [723, 59] on link at bounding box center [692, 71] width 233 height 38
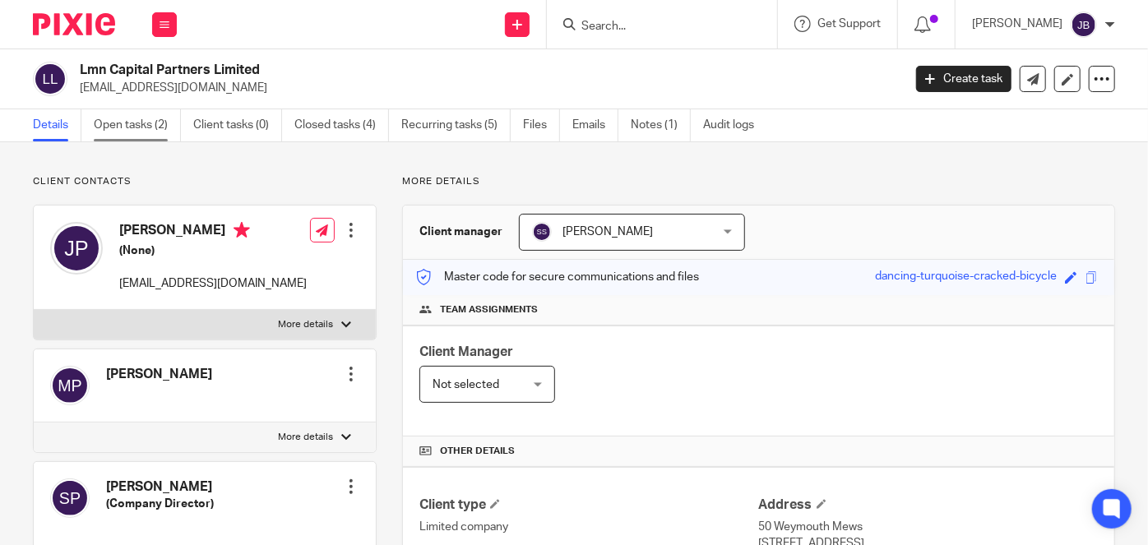
click at [116, 122] on link "Open tasks (2)" at bounding box center [137, 125] width 87 height 32
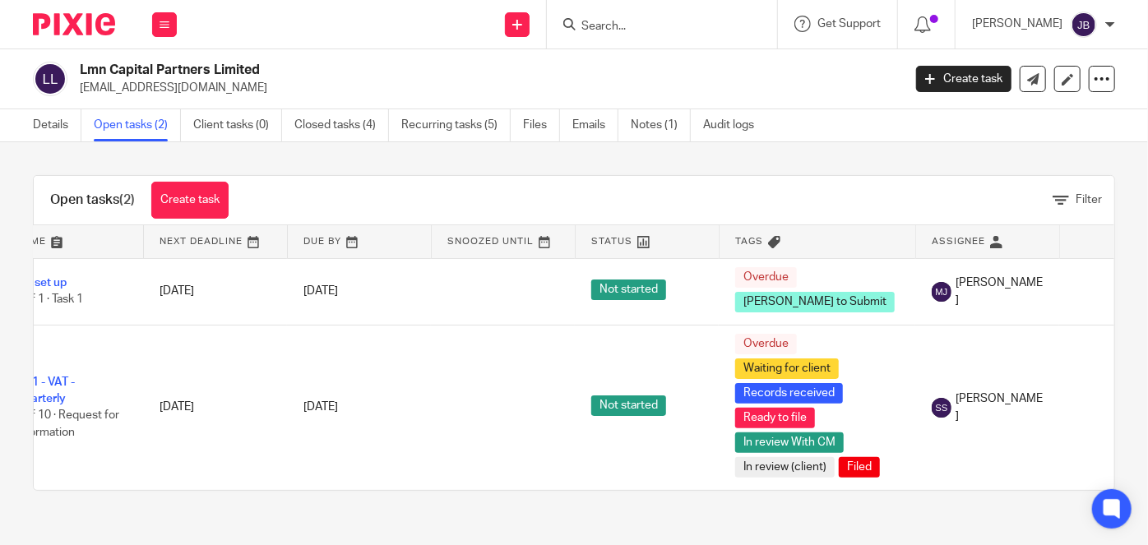
scroll to position [0, 37]
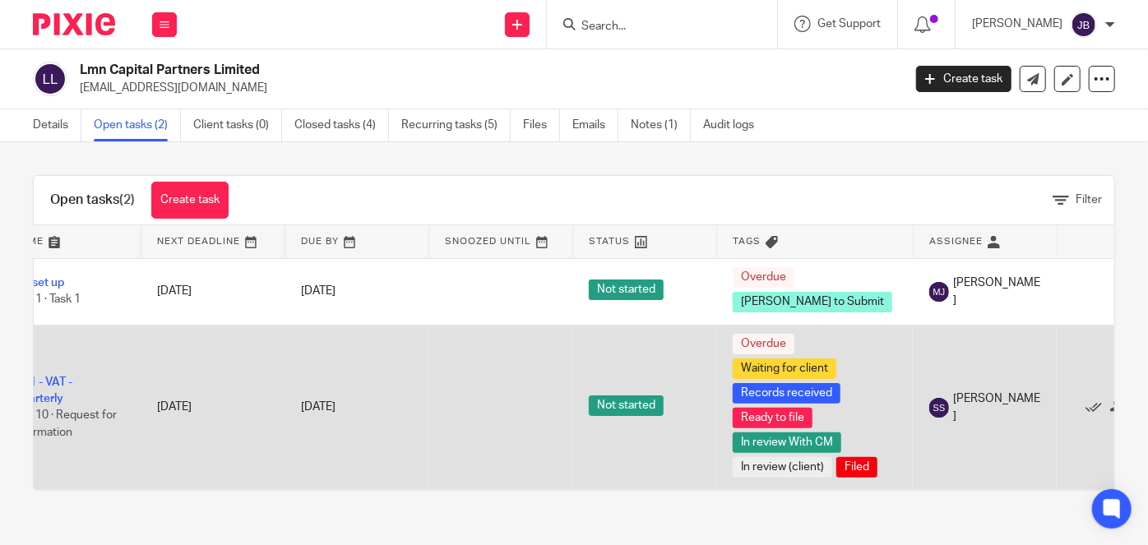
click at [234, 413] on td "[DATE]" at bounding box center [213, 407] width 144 height 165
click at [57, 377] on link "AA1 - VAT - Quarterly" at bounding box center [42, 390] width 59 height 28
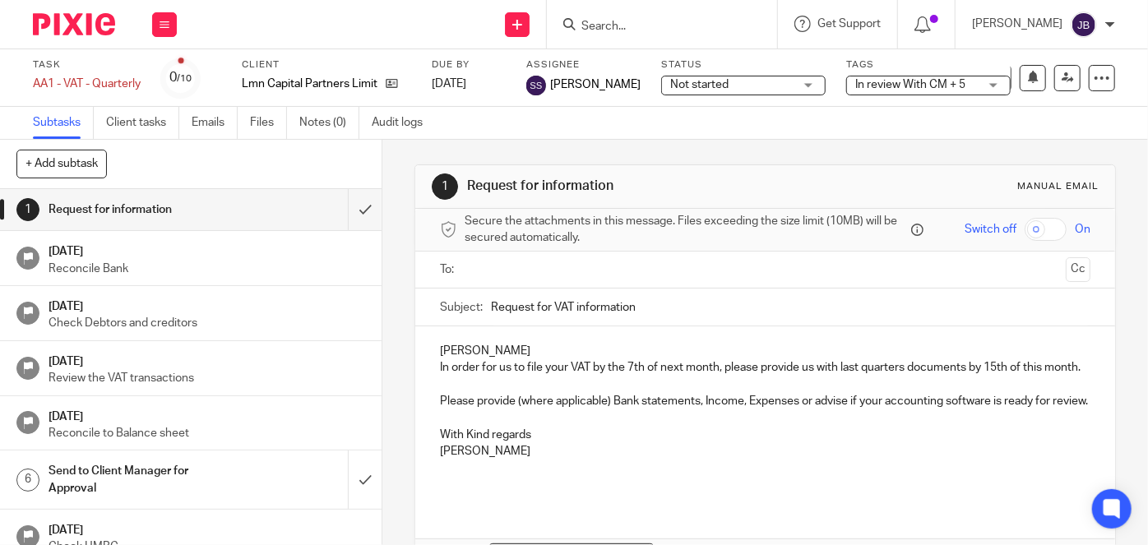
click at [909, 81] on span "In review With CM + 5" at bounding box center [910, 85] width 110 height 12
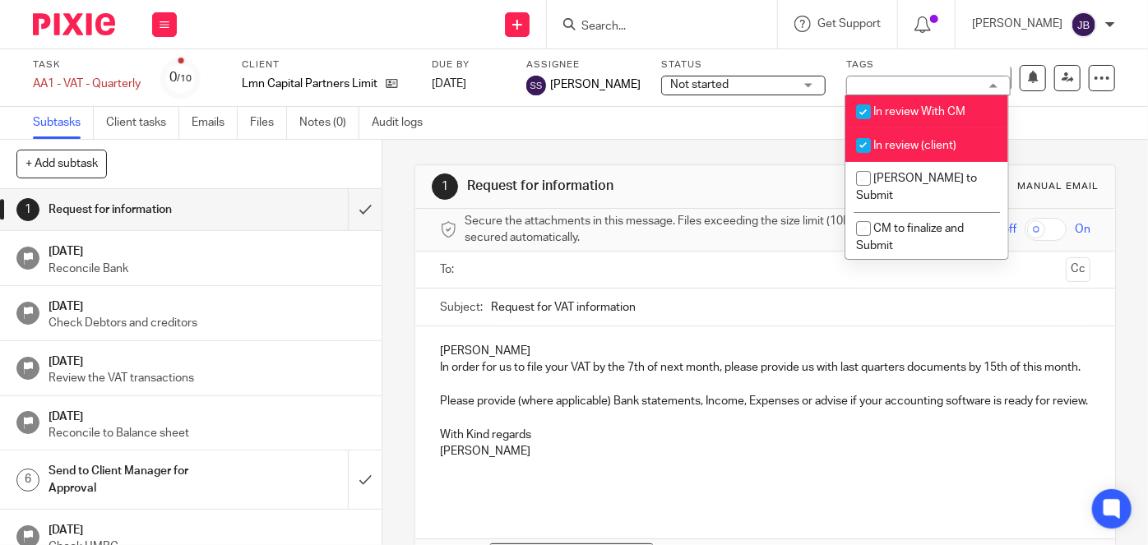
click at [907, 114] on span "In review With CM" at bounding box center [919, 112] width 92 height 12
checkbox input "false"
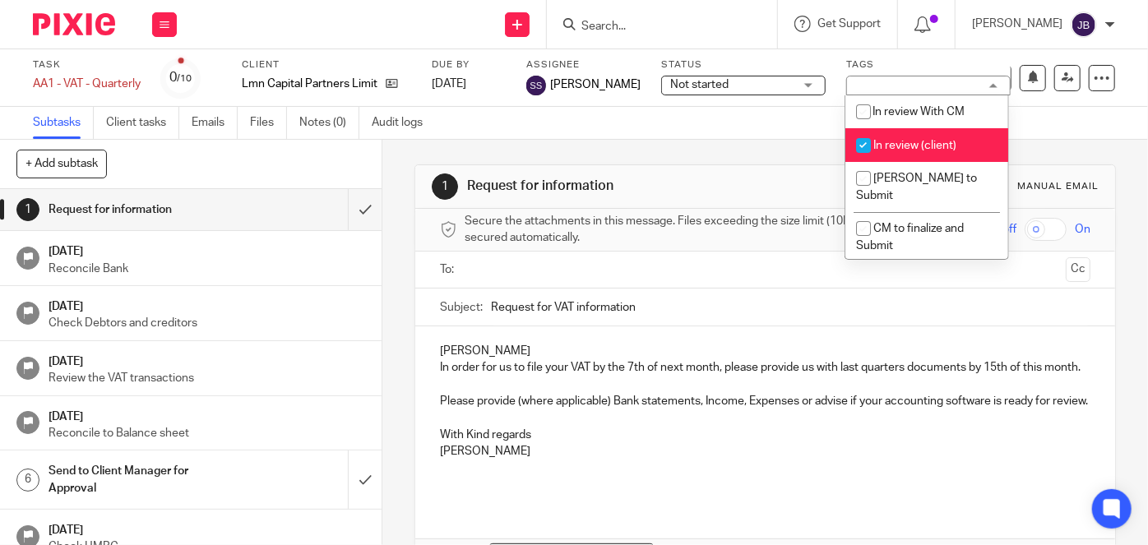
click at [920, 147] on span "In review (client)" at bounding box center [914, 146] width 83 height 12
checkbox input "false"
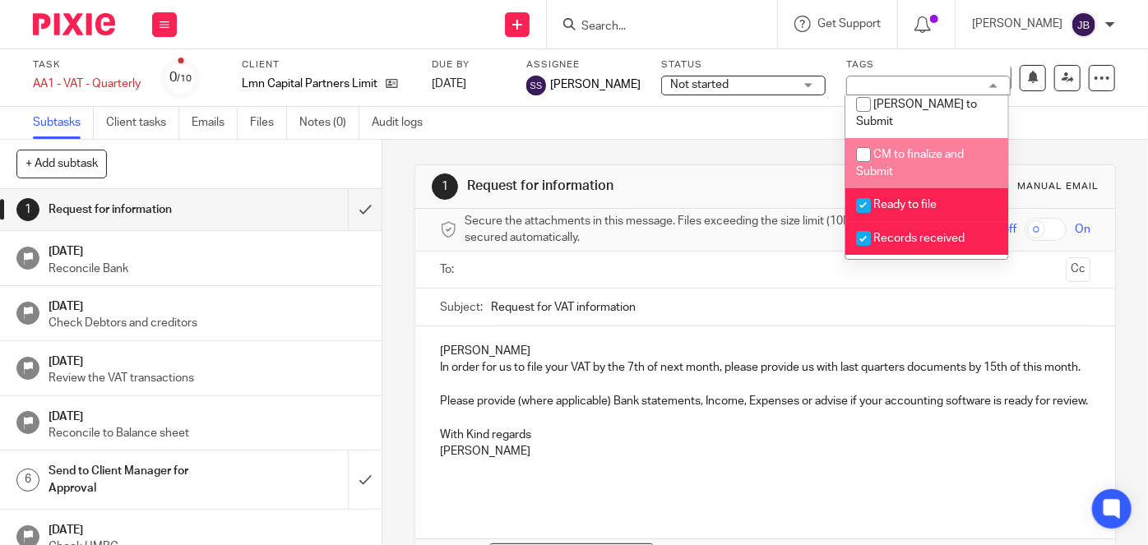
scroll to position [149, 0]
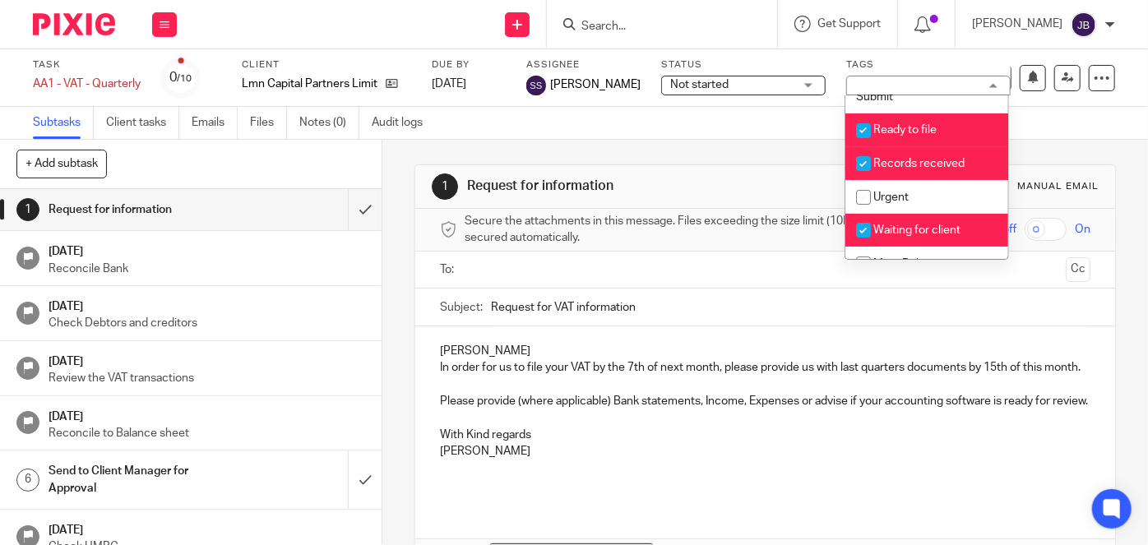
drag, startPoint x: 912, startPoint y: 110, endPoint x: 916, endPoint y: 121, distance: 11.2
click at [912, 124] on span "Ready to file" at bounding box center [904, 130] width 63 height 12
checkbox input "false"
click at [921, 147] on li "Records received" at bounding box center [926, 164] width 163 height 34
checkbox input "false"
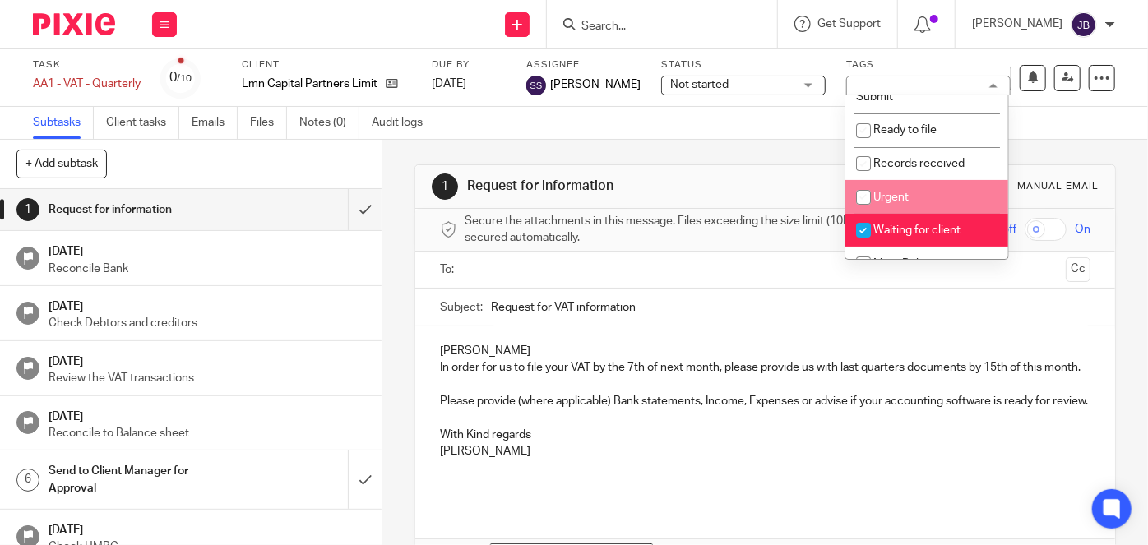
click at [929, 224] on span "Waiting for client" at bounding box center [916, 230] width 87 height 12
checkbox input "false"
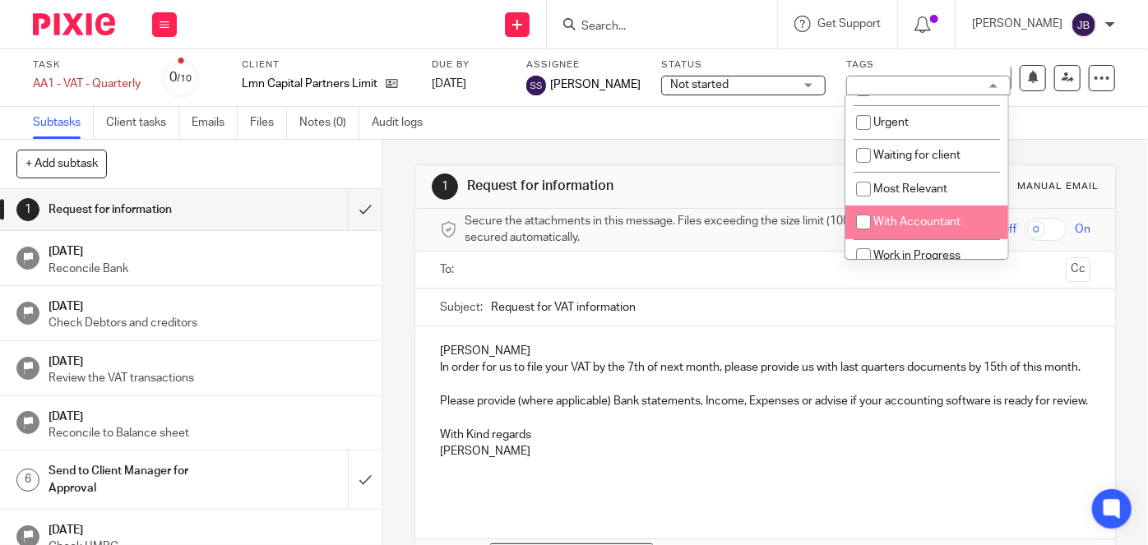
scroll to position [298, 0]
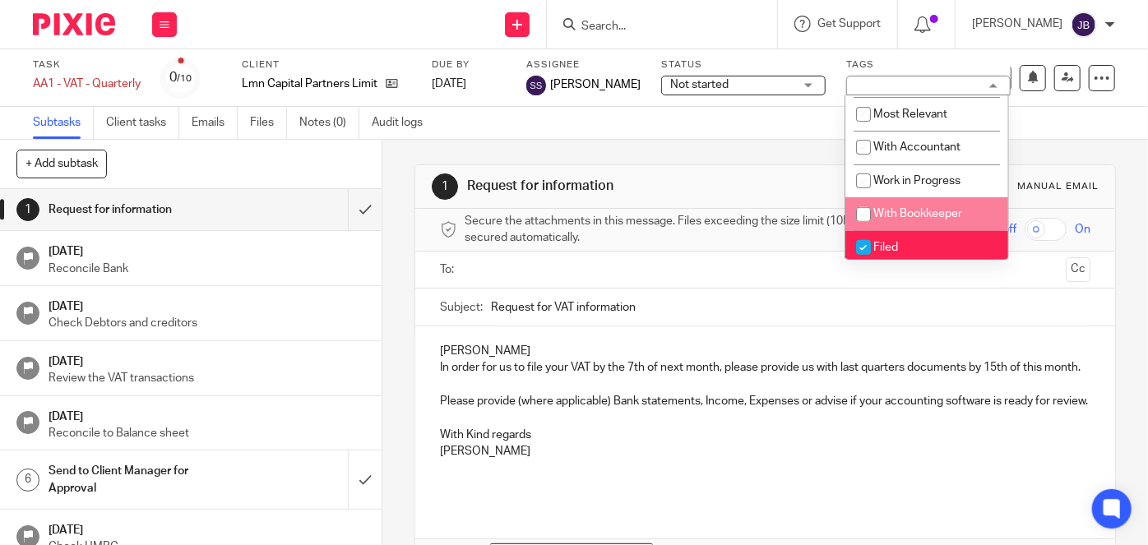
click at [927, 200] on li "With Bookkeeper" at bounding box center [926, 214] width 163 height 34
checkbox input "true"
click at [922, 231] on li "Filed" at bounding box center [926, 248] width 163 height 34
checkbox input "false"
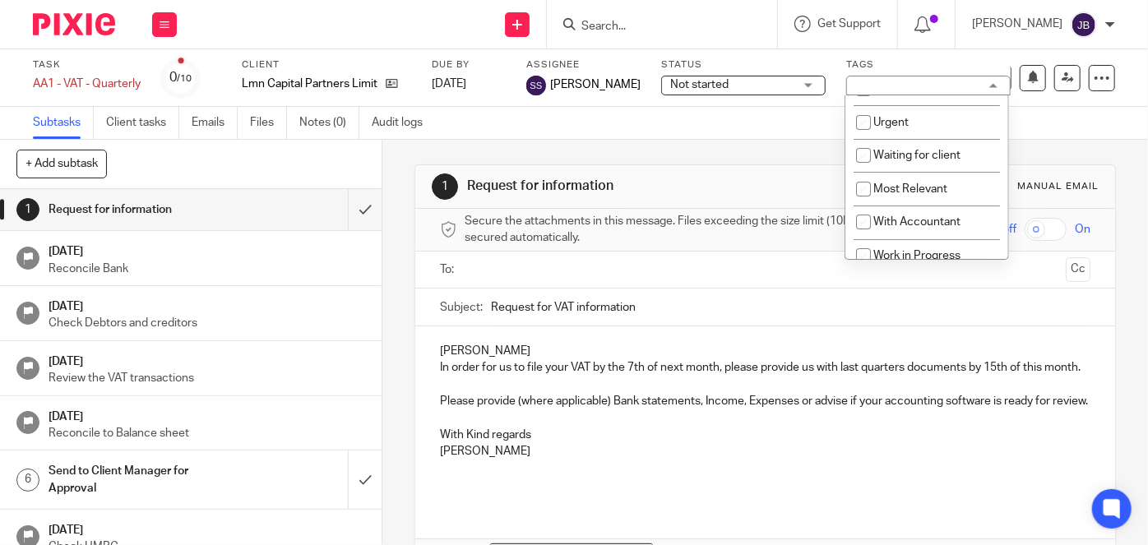
scroll to position [149, 0]
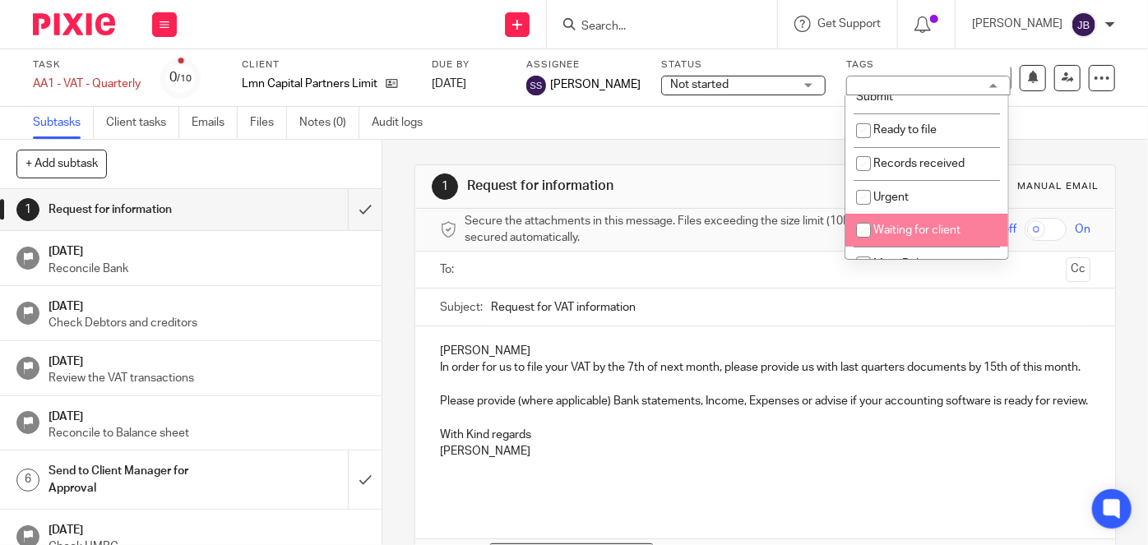
click at [910, 224] on span "Waiting for client" at bounding box center [916, 230] width 87 height 12
checkbox input "true"
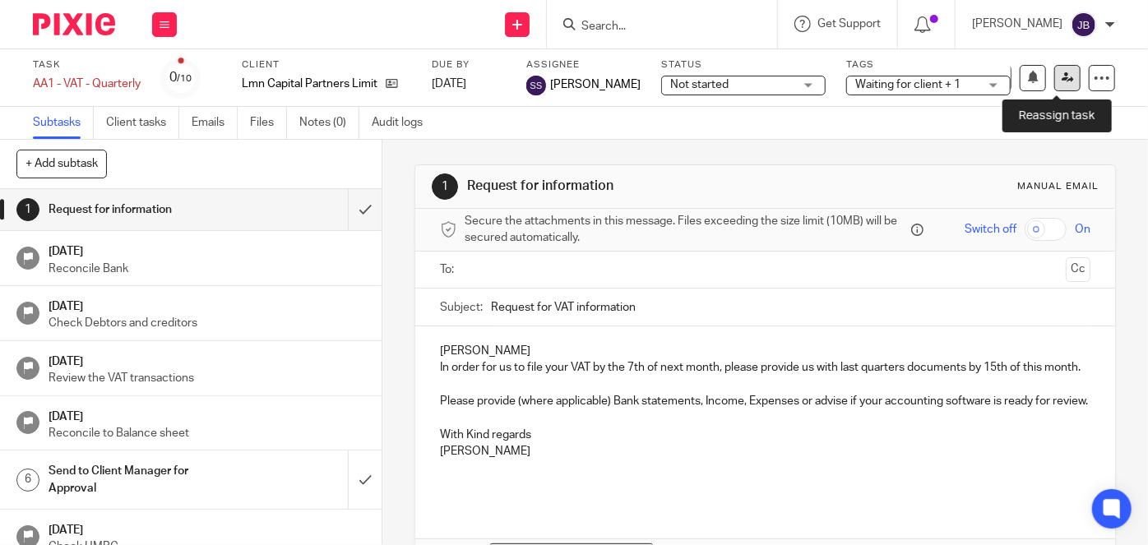
click at [1054, 81] on link at bounding box center [1067, 78] width 26 height 26
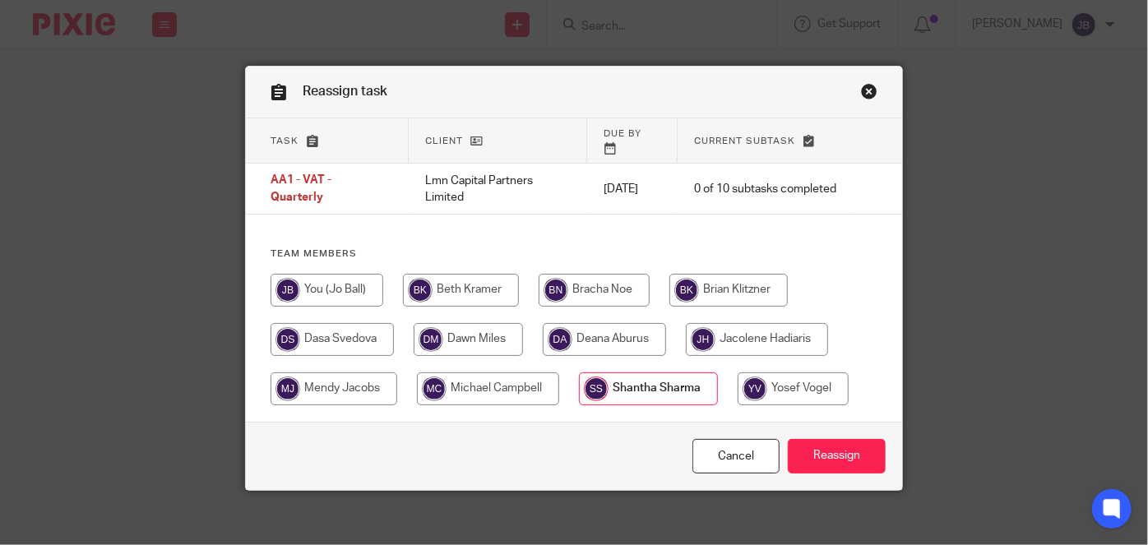
click at [727, 323] on input "radio" at bounding box center [757, 339] width 142 height 33
radio input "true"
click at [850, 464] on div "Cancel Reassign" at bounding box center [574, 456] width 656 height 69
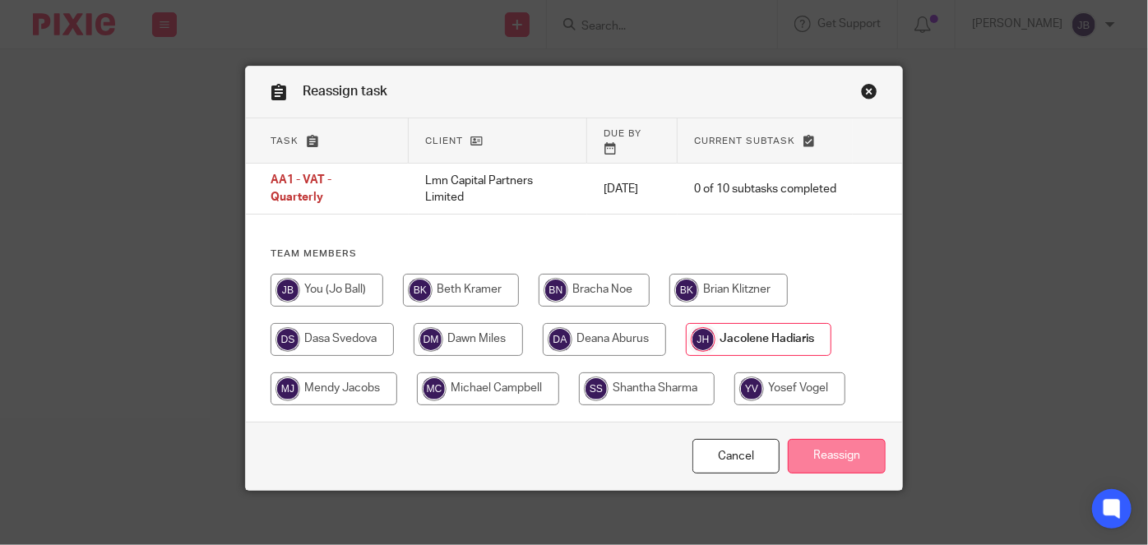
click at [842, 439] on input "Reassign" at bounding box center [836, 456] width 98 height 35
